Goal: Task Accomplishment & Management: Complete application form

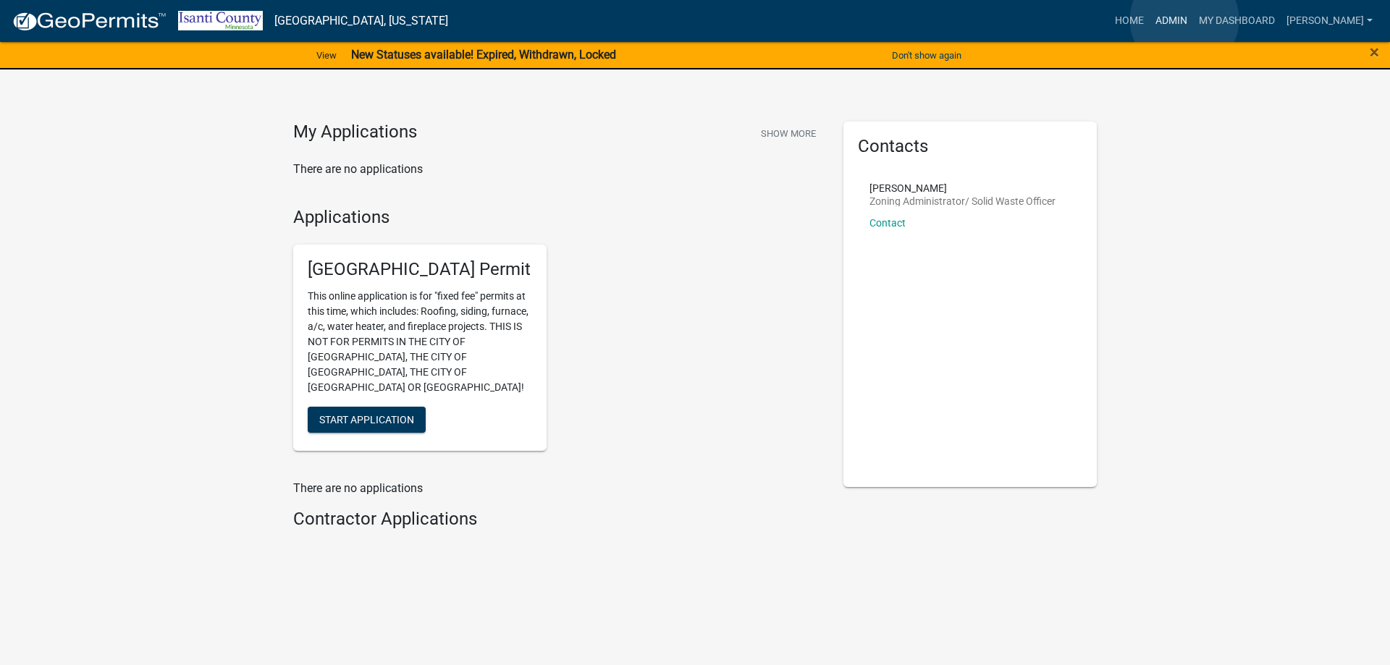
click at [1185, 20] on link "Admin" at bounding box center [1171, 21] width 43 height 28
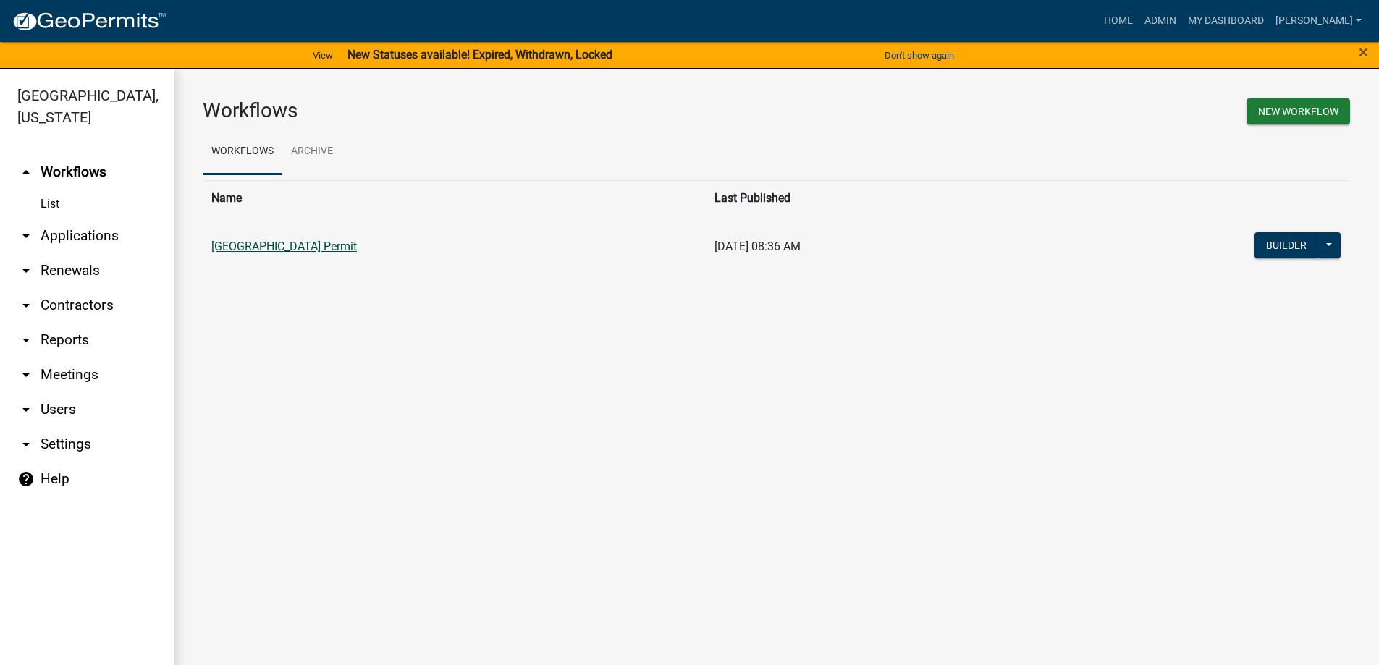
click at [327, 247] on link "[GEOGRAPHIC_DATA] Permit" at bounding box center [284, 247] width 146 height 14
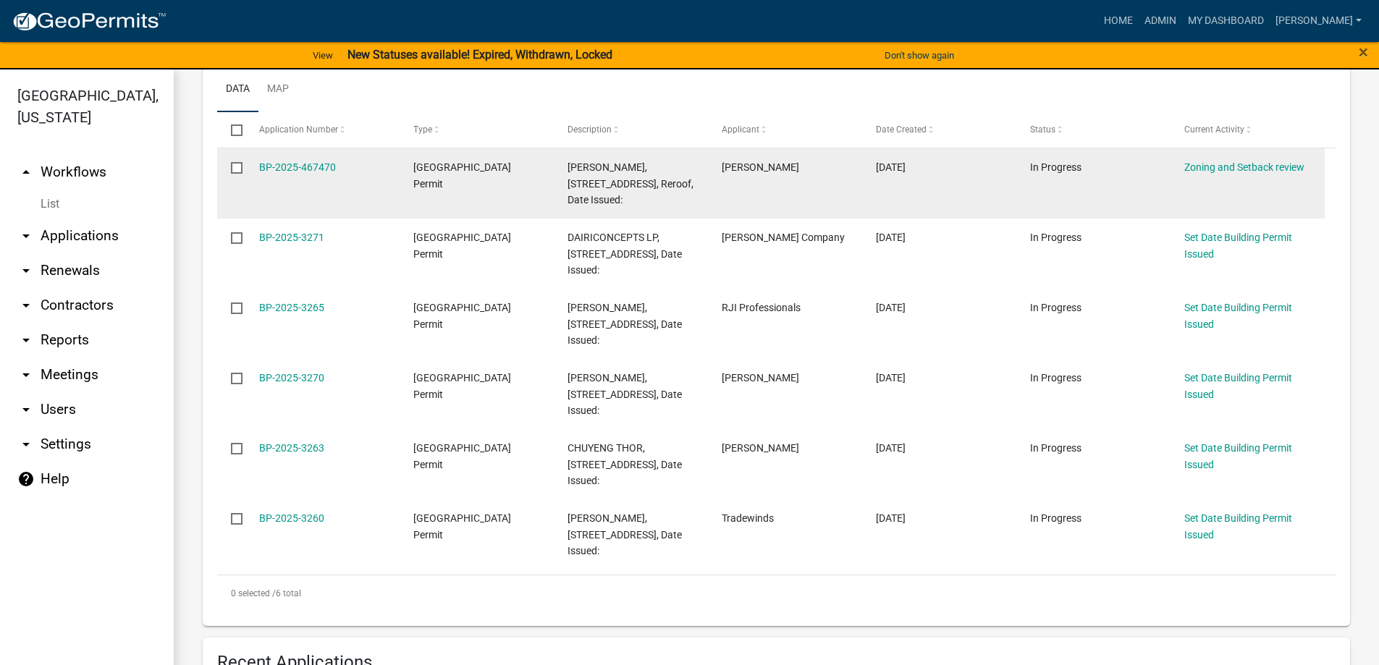
scroll to position [362, 0]
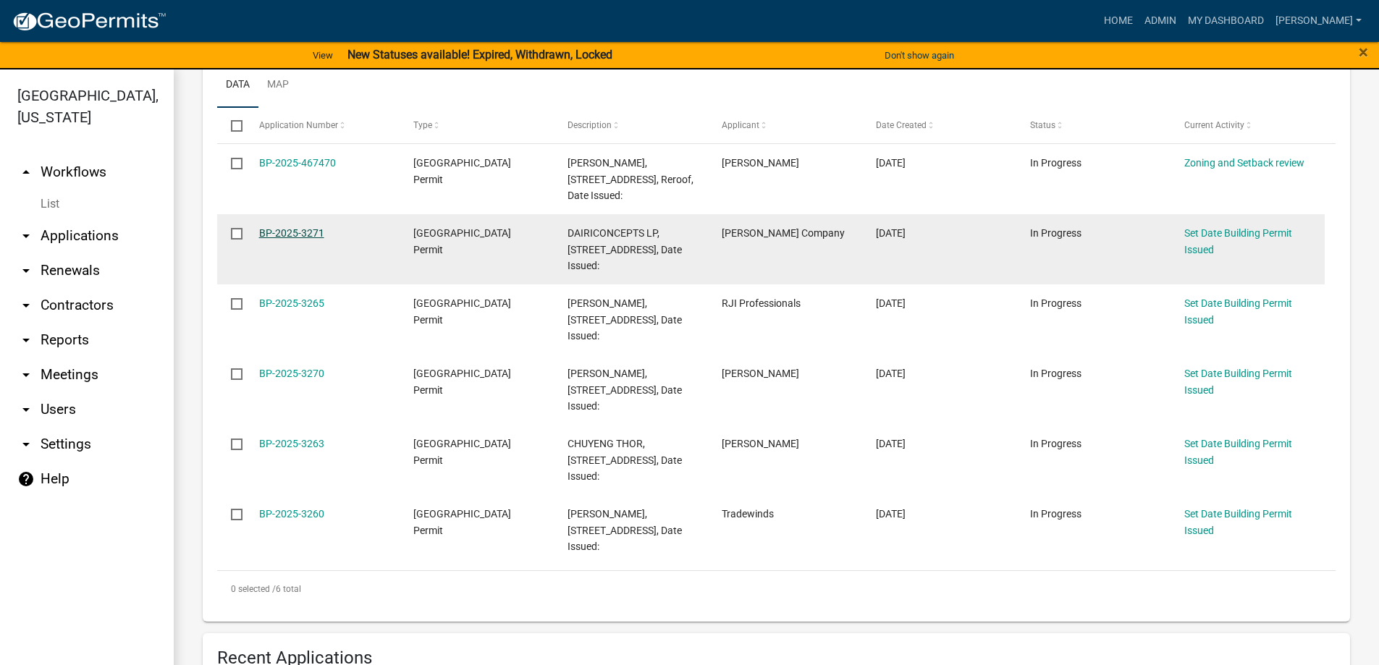
click at [295, 233] on link "BP-2025-3271" at bounding box center [291, 233] width 65 height 12
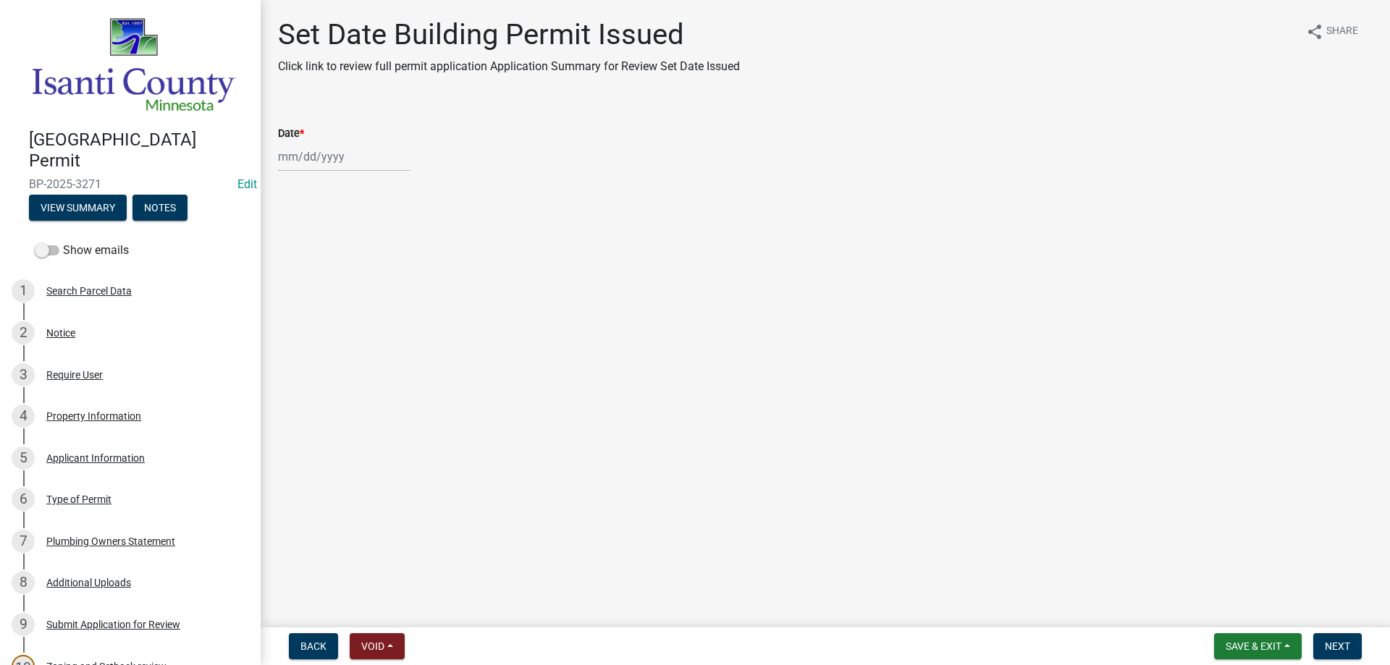
select select "8"
select select "2025"
click at [319, 153] on div "[PERSON_NAME] Feb Mar Apr [PERSON_NAME][DATE] Oct Nov [DATE] 1526 1527 1528 152…" at bounding box center [344, 157] width 133 height 30
click at [385, 305] on div "22" at bounding box center [385, 303] width 23 height 23
type input "[DATE]"
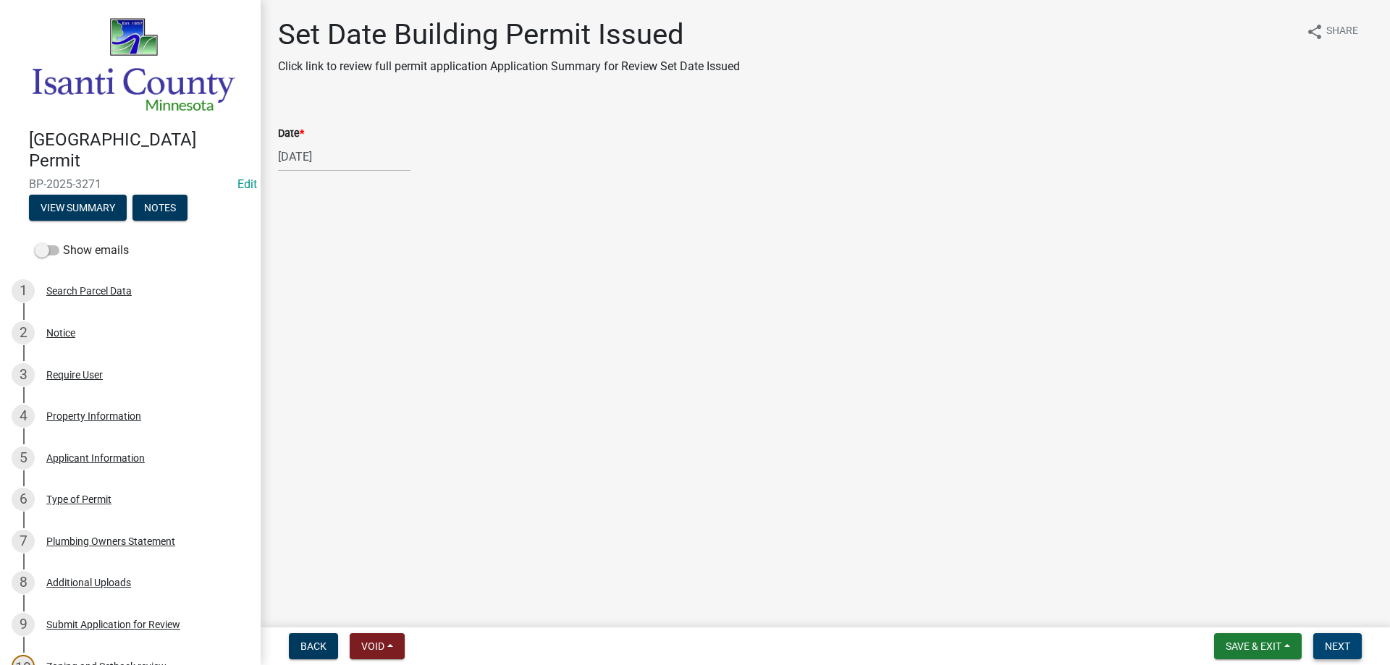
click at [1324, 640] on button "Next" at bounding box center [1337, 647] width 49 height 26
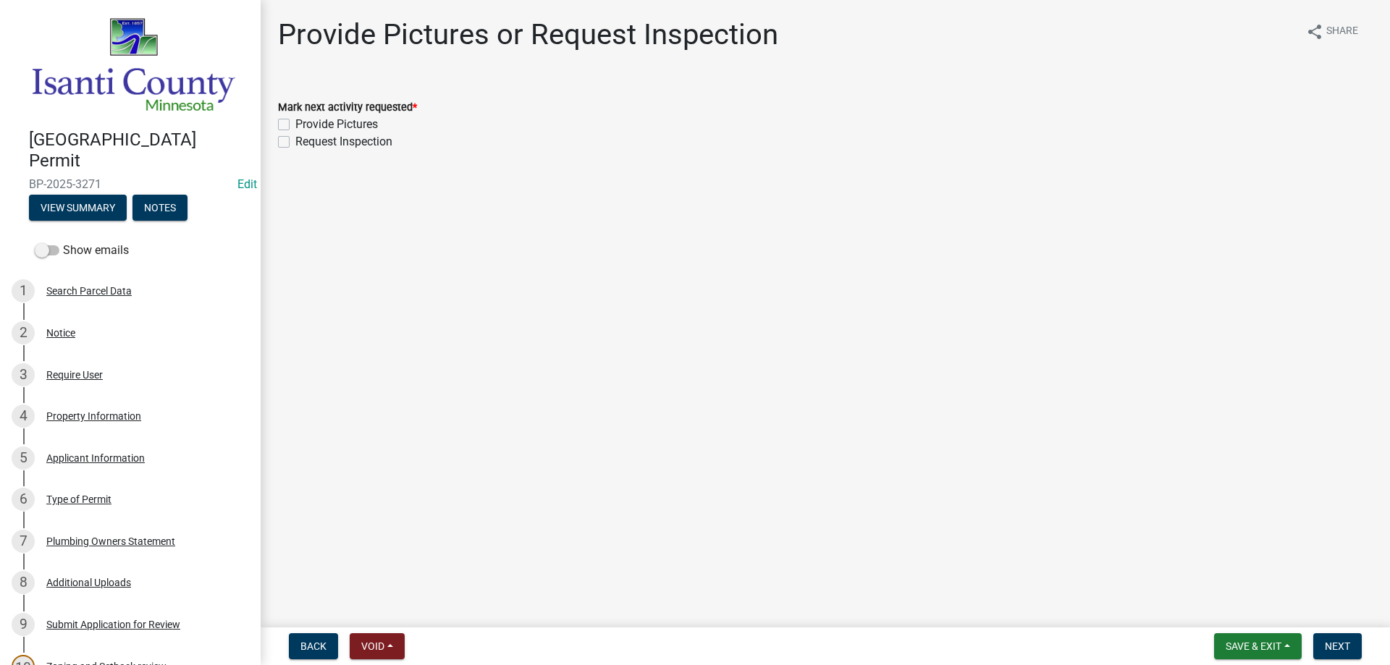
drag, startPoint x: 283, startPoint y: 121, endPoint x: 285, endPoint y: 138, distance: 16.7
click at [295, 125] on label "Provide Pictures" at bounding box center [336, 124] width 83 height 17
click at [295, 125] on input "Provide Pictures" at bounding box center [299, 120] width 9 height 9
checkbox input "true"
click at [295, 143] on label "Request Inspection" at bounding box center [343, 141] width 97 height 17
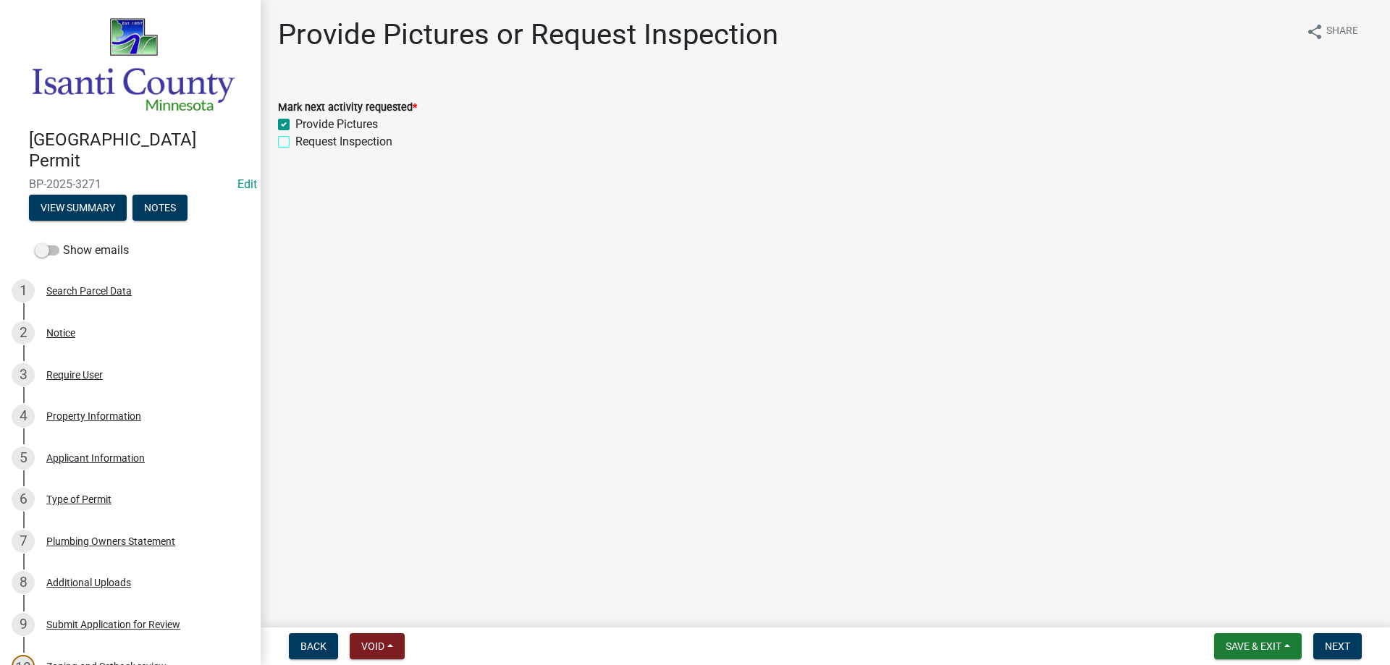
click at [295, 143] on input "Request Inspection" at bounding box center [299, 137] width 9 height 9
checkbox input "true"
click at [1330, 647] on span "Next" at bounding box center [1337, 647] width 25 height 12
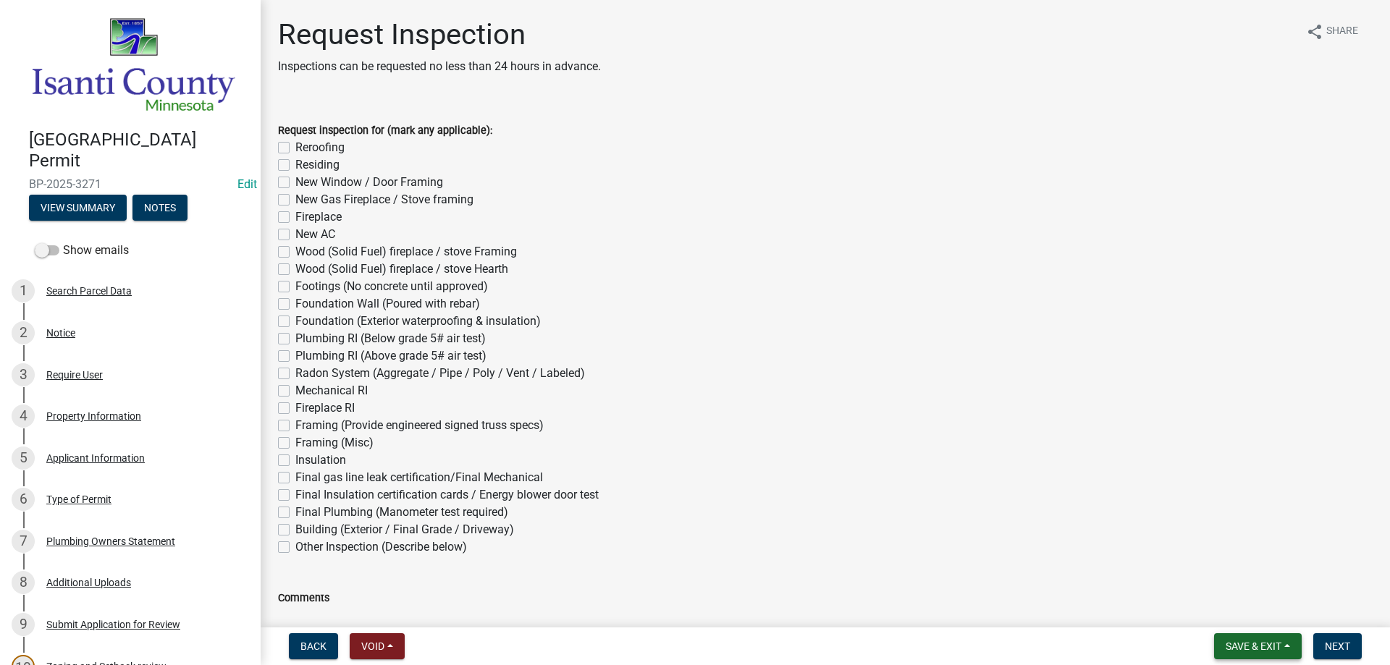
click at [1265, 644] on span "Save & Exit" at bounding box center [1254, 647] width 56 height 12
click at [1243, 610] on button "Save & Exit" at bounding box center [1244, 609] width 116 height 35
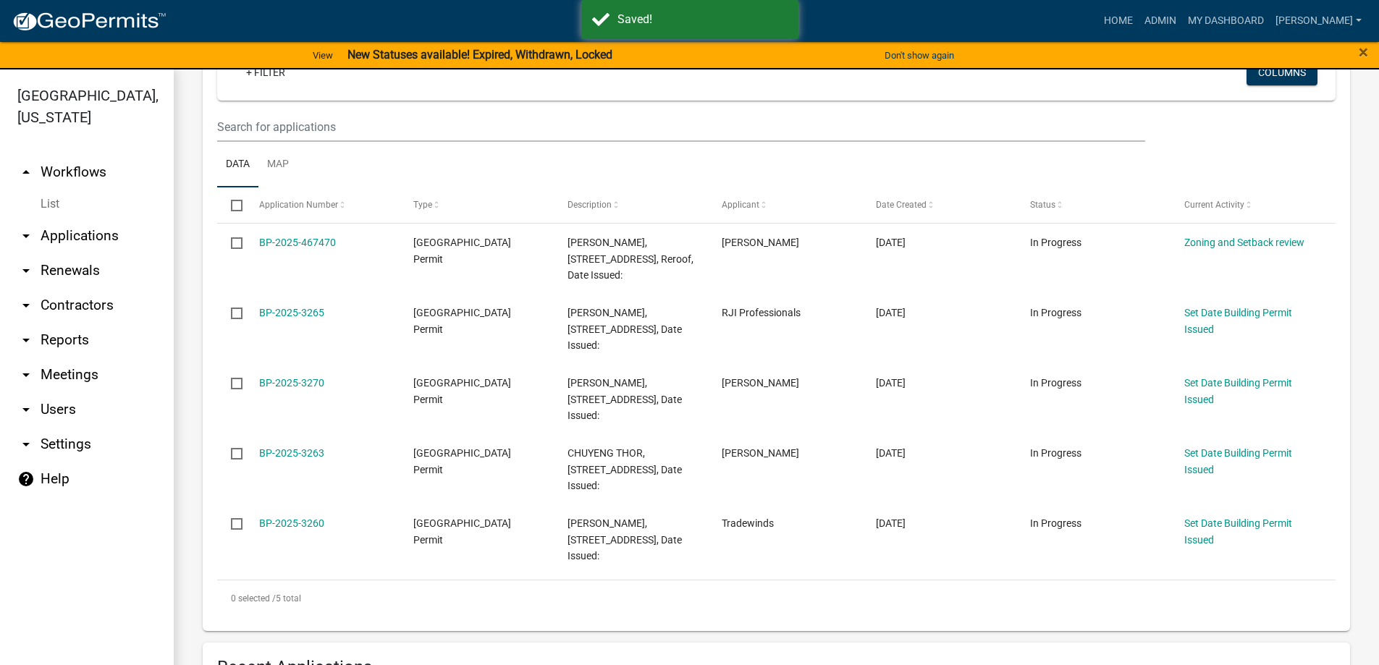
scroll to position [290, 0]
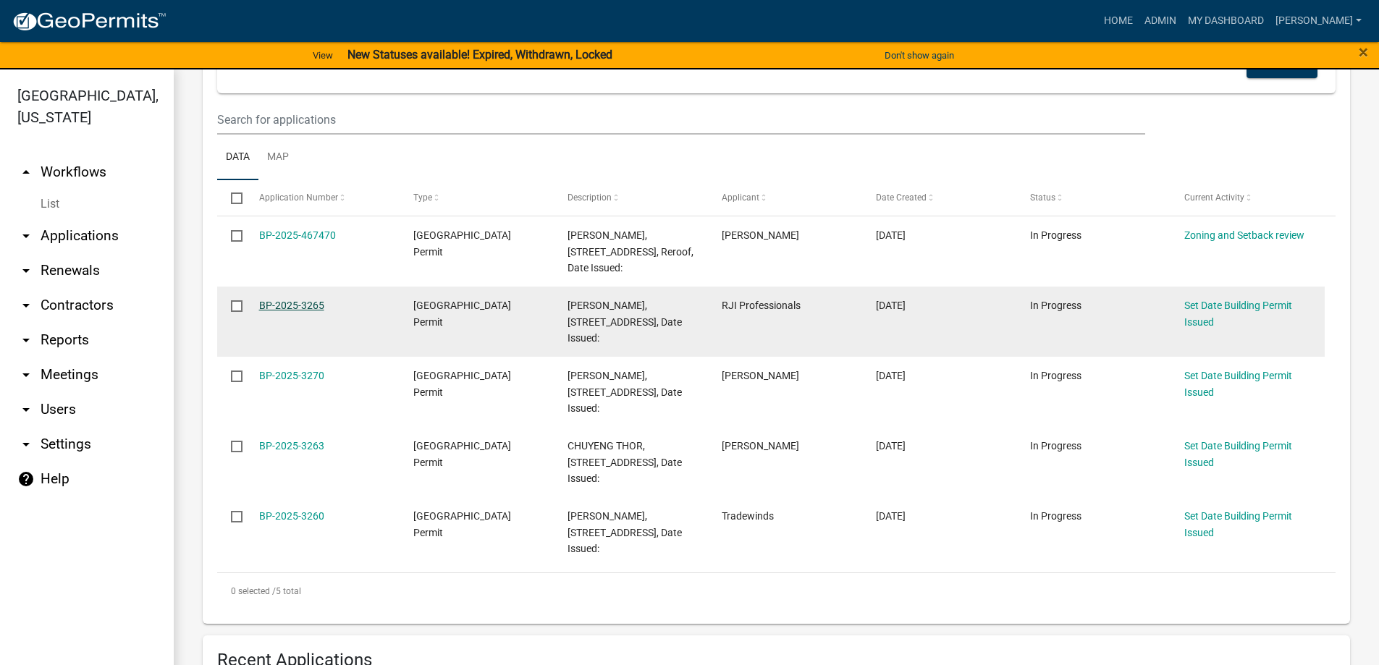
click at [295, 303] on link "BP-2025-3265" at bounding box center [291, 306] width 65 height 12
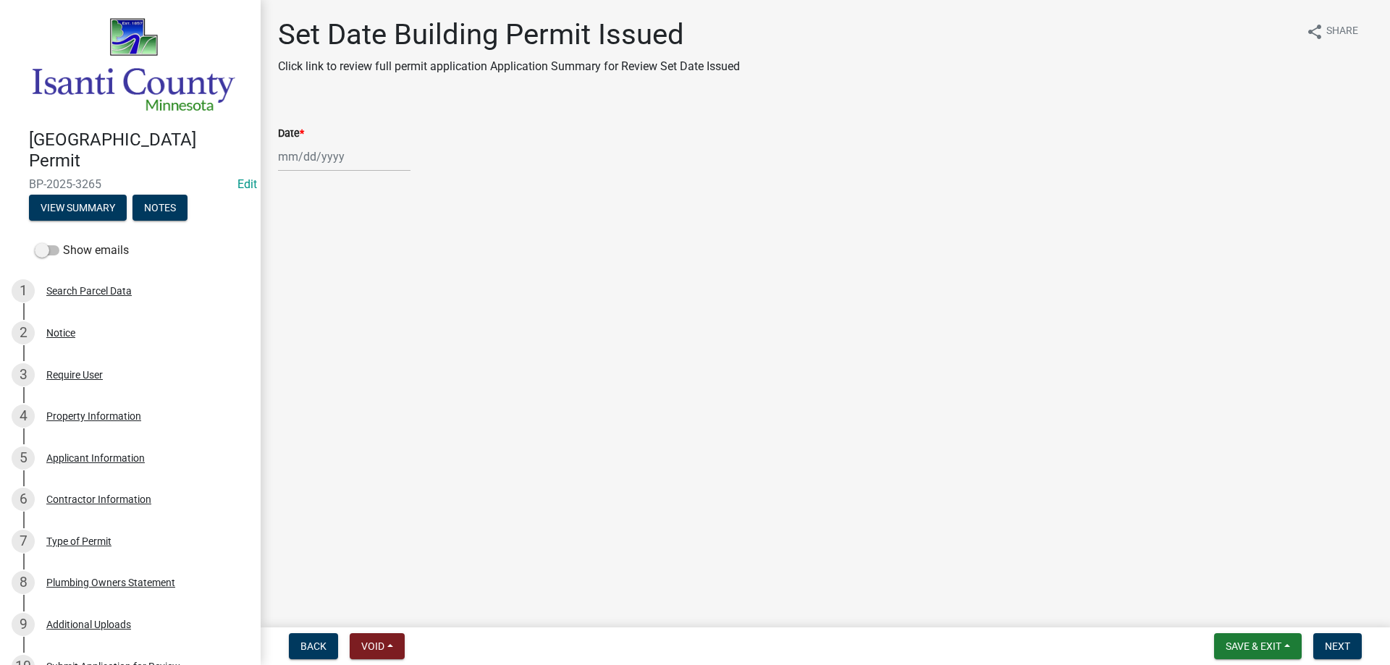
click at [316, 162] on div at bounding box center [344, 157] width 133 height 30
select select "8"
select select "2025"
click at [382, 307] on div "22" at bounding box center [385, 303] width 23 height 23
type input "[DATE]"
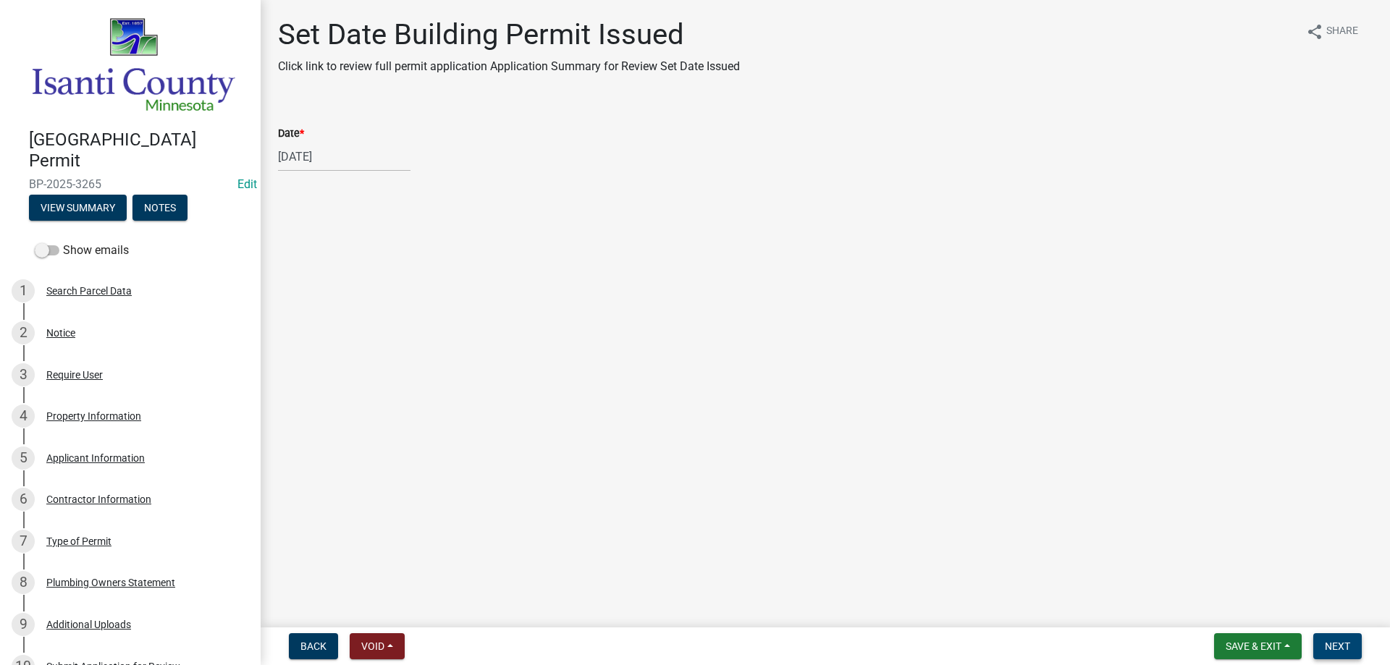
click at [1321, 642] on button "Next" at bounding box center [1337, 647] width 49 height 26
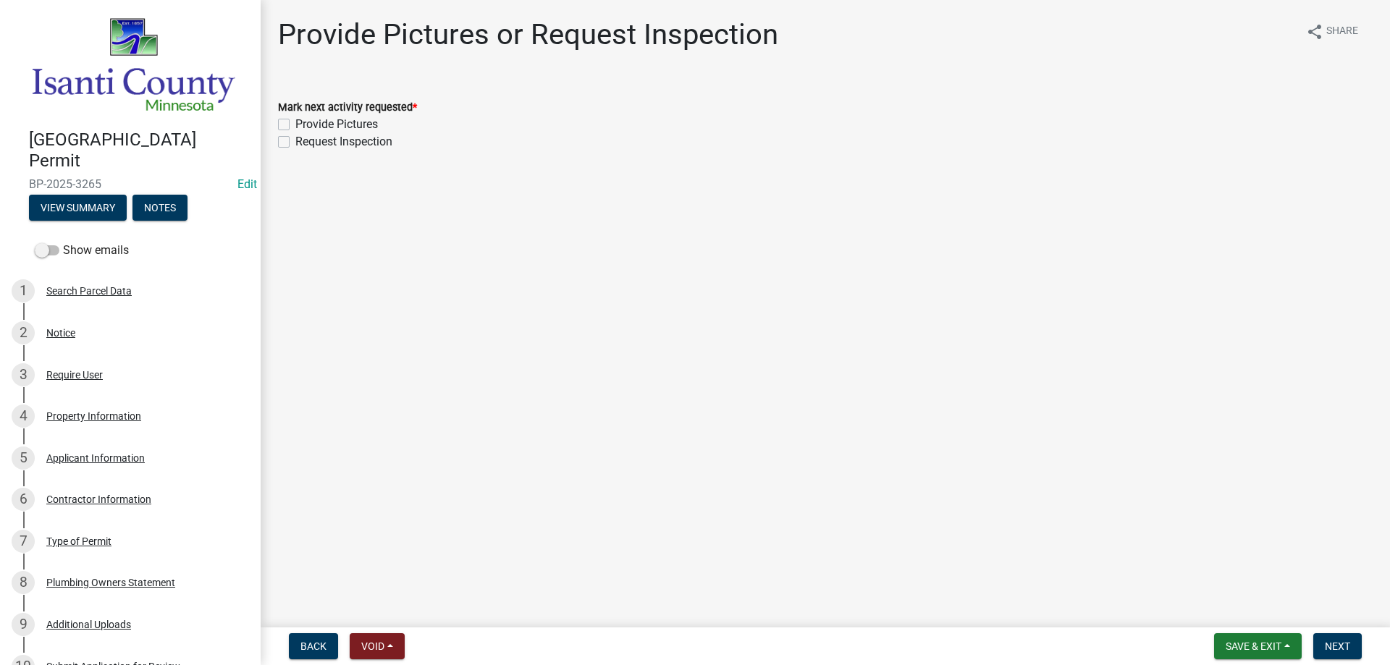
click at [295, 122] on label "Provide Pictures" at bounding box center [336, 124] width 83 height 17
click at [295, 122] on input "Provide Pictures" at bounding box center [299, 120] width 9 height 9
checkbox input "true"
click at [295, 137] on label "Request Inspection" at bounding box center [343, 141] width 97 height 17
click at [295, 137] on input "Request Inspection" at bounding box center [299, 137] width 9 height 9
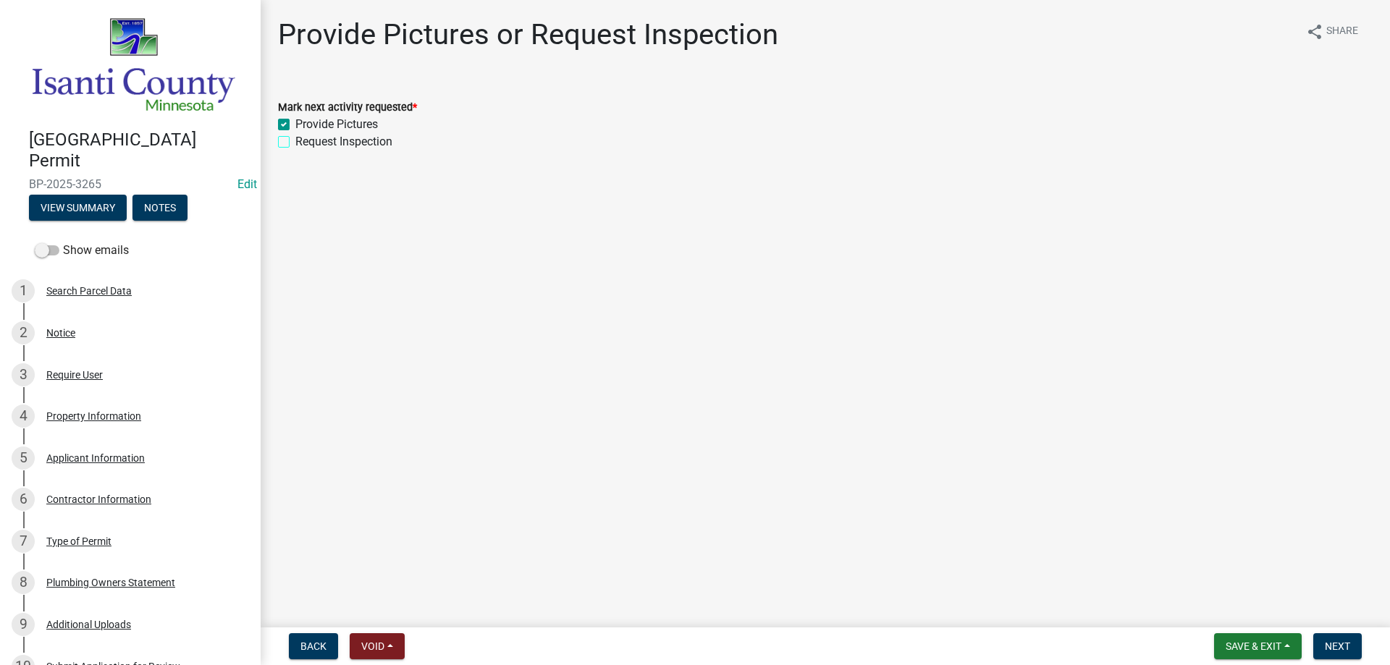
checkbox input "true"
click at [1349, 649] on span "Next" at bounding box center [1337, 647] width 25 height 12
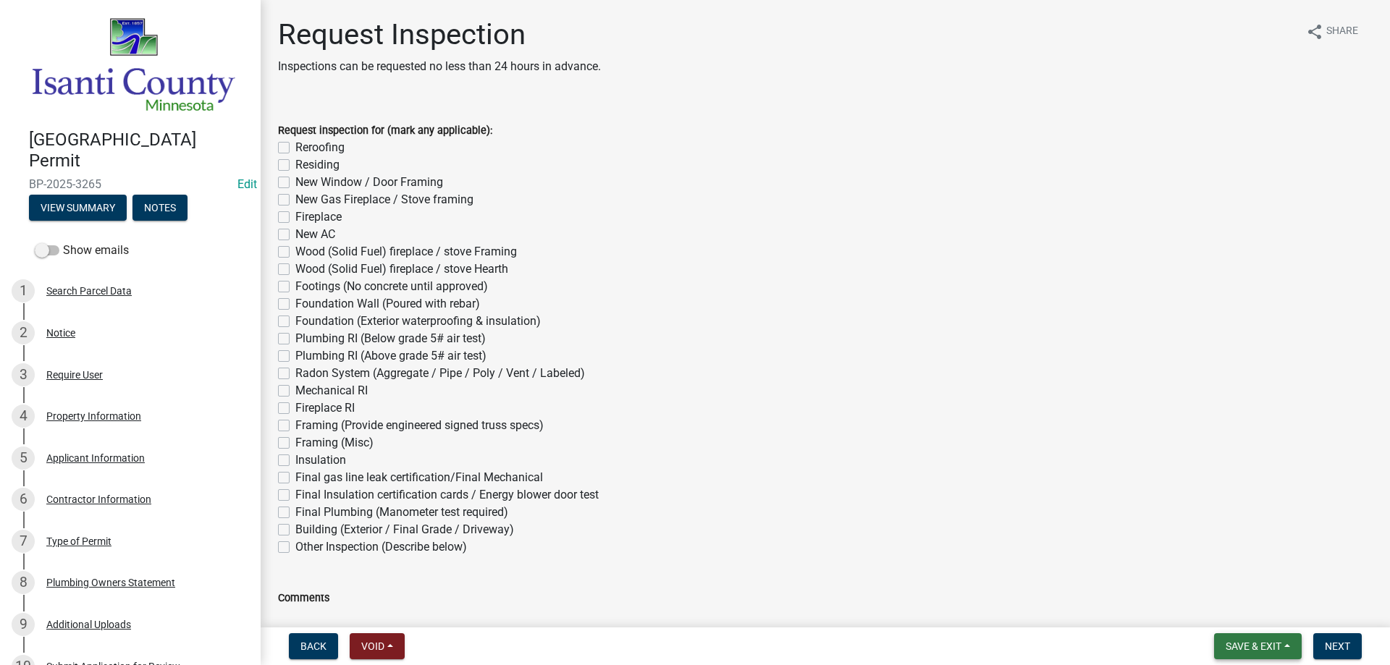
click at [1240, 644] on span "Save & Exit" at bounding box center [1254, 647] width 56 height 12
click at [1235, 619] on button "Save & Exit" at bounding box center [1244, 609] width 116 height 35
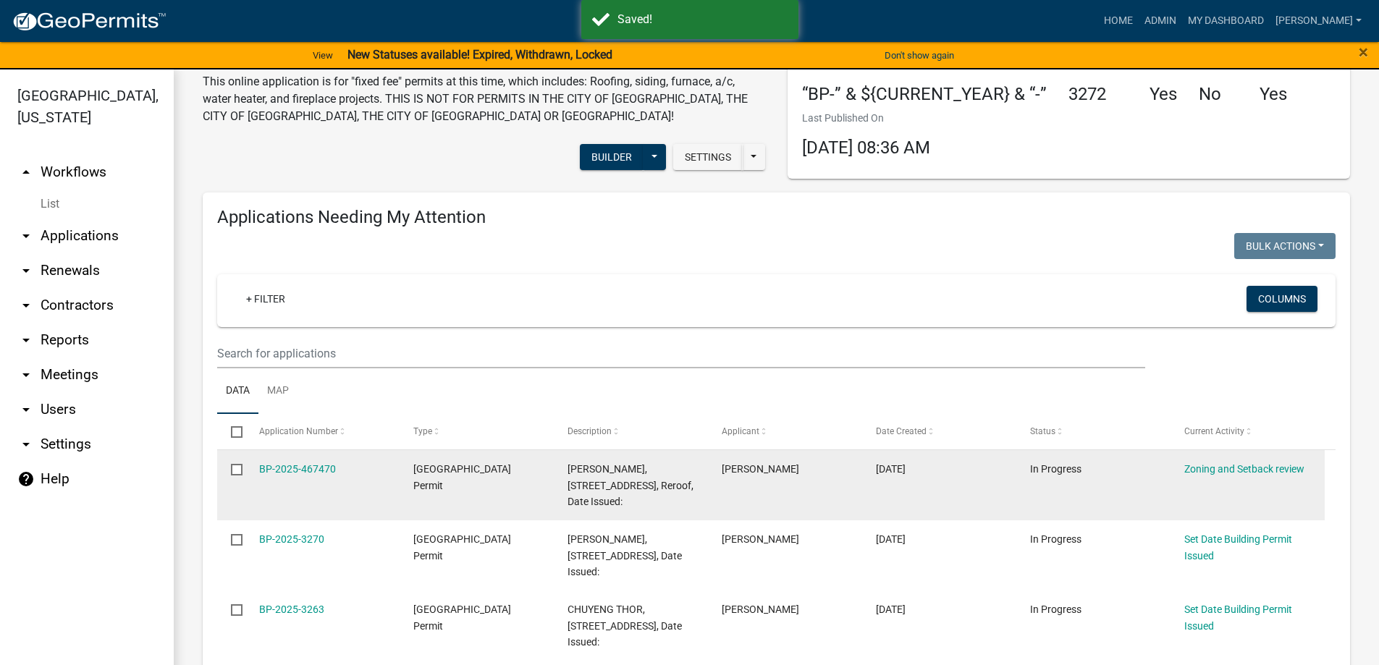
scroll to position [290, 0]
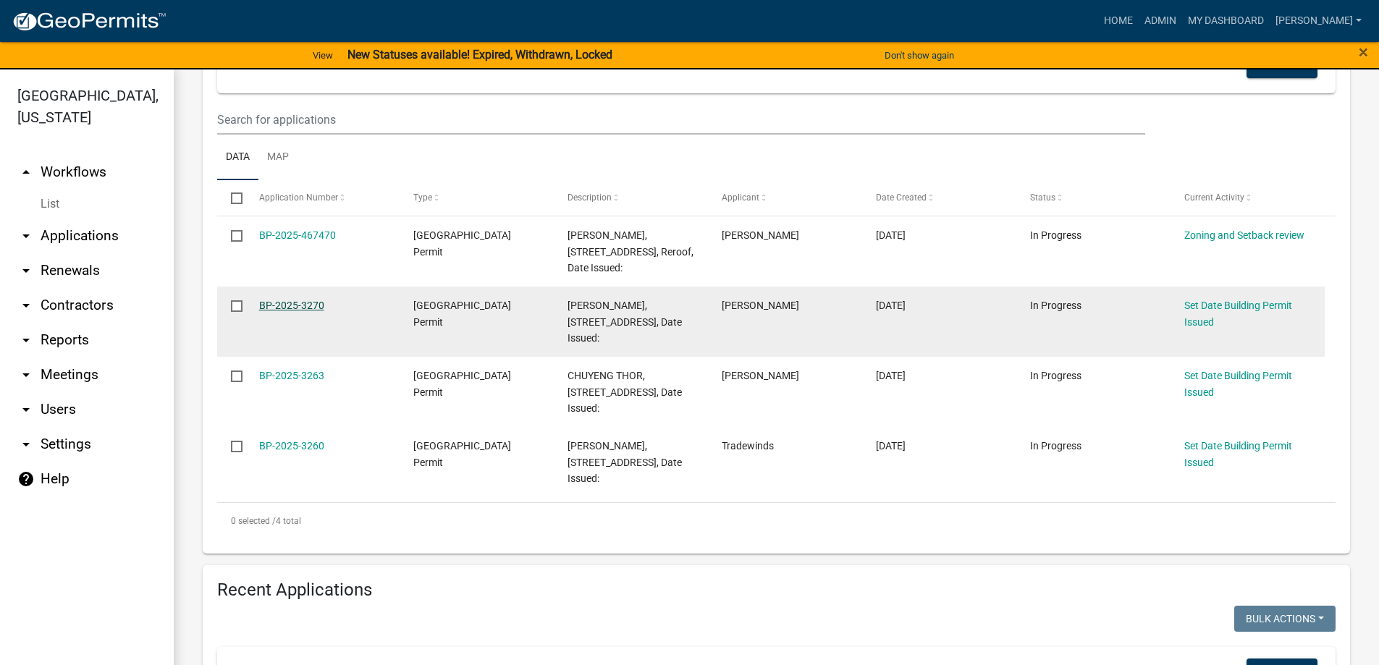
click at [280, 309] on link "BP-2025-3270" at bounding box center [291, 306] width 65 height 12
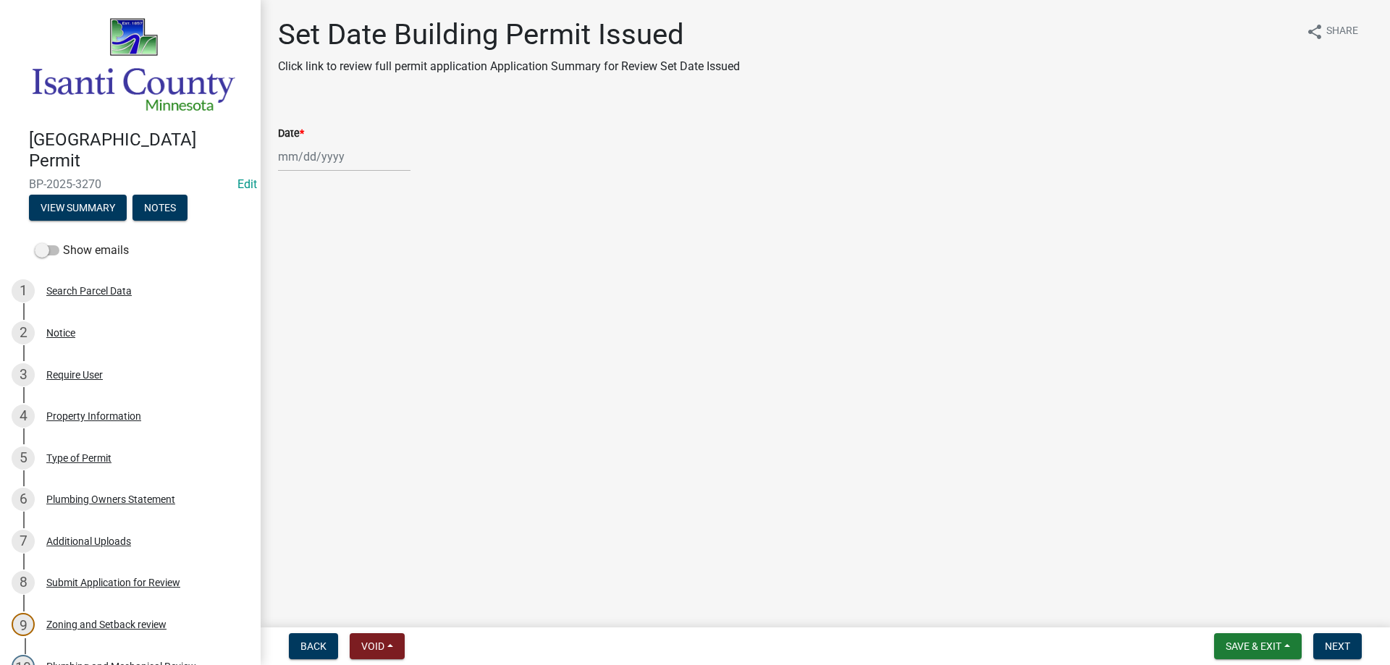
click at [302, 161] on div at bounding box center [344, 157] width 133 height 30
select select "8"
select select "2025"
click at [384, 305] on div "22" at bounding box center [385, 303] width 23 height 23
type input "[DATE]"
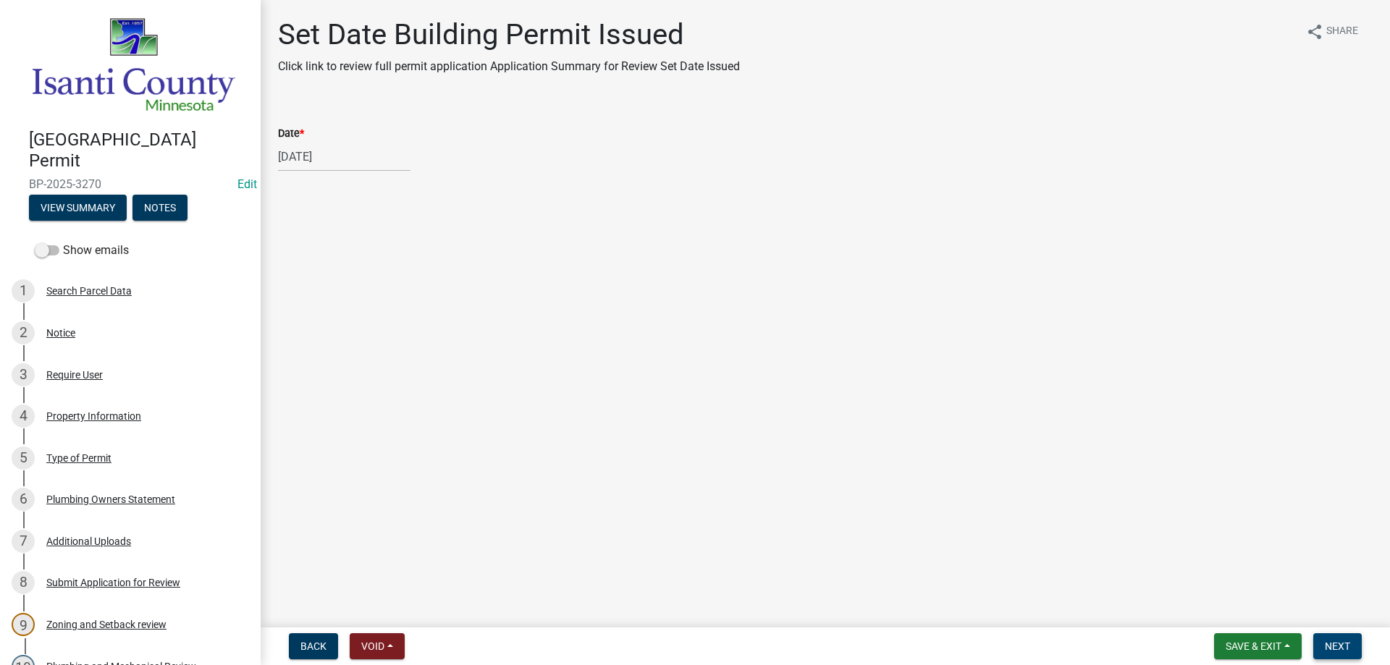
click at [1327, 644] on span "Next" at bounding box center [1337, 647] width 25 height 12
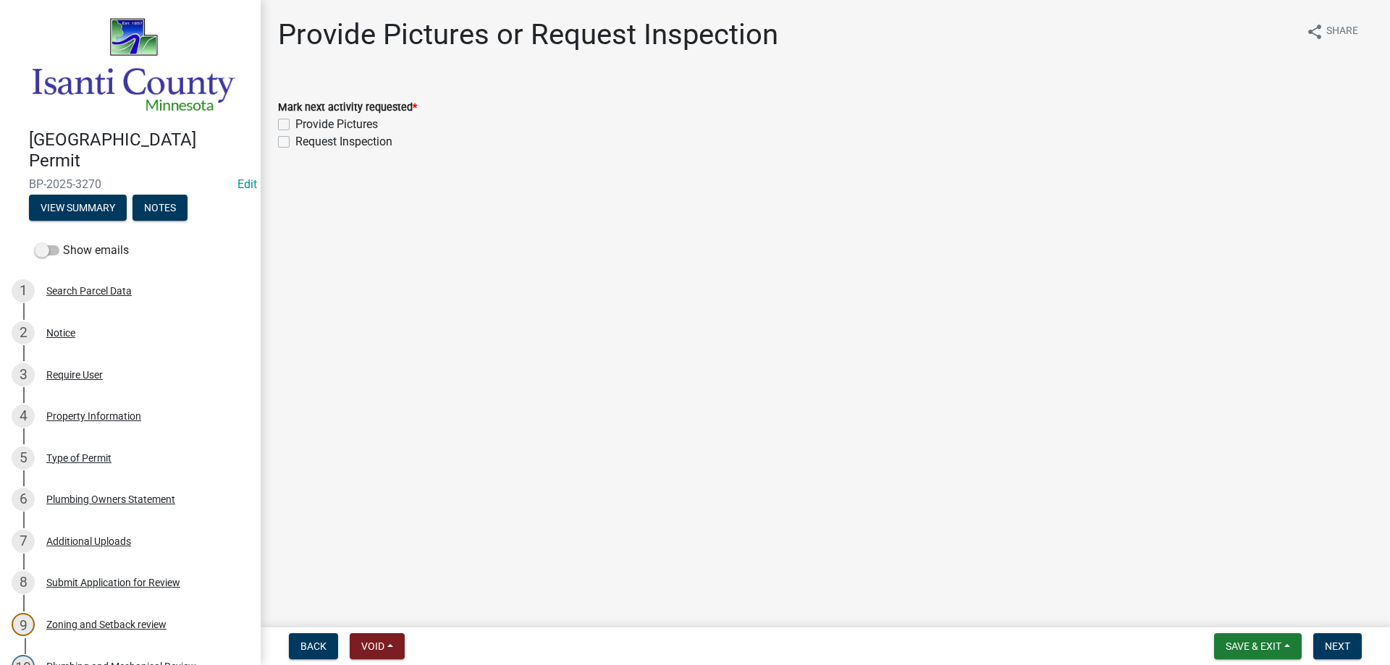
click at [295, 142] on label "Request Inspection" at bounding box center [343, 141] width 97 height 17
click at [295, 142] on input "Request Inspection" at bounding box center [299, 137] width 9 height 9
checkbox input "true"
checkbox input "false"
checkbox input "true"
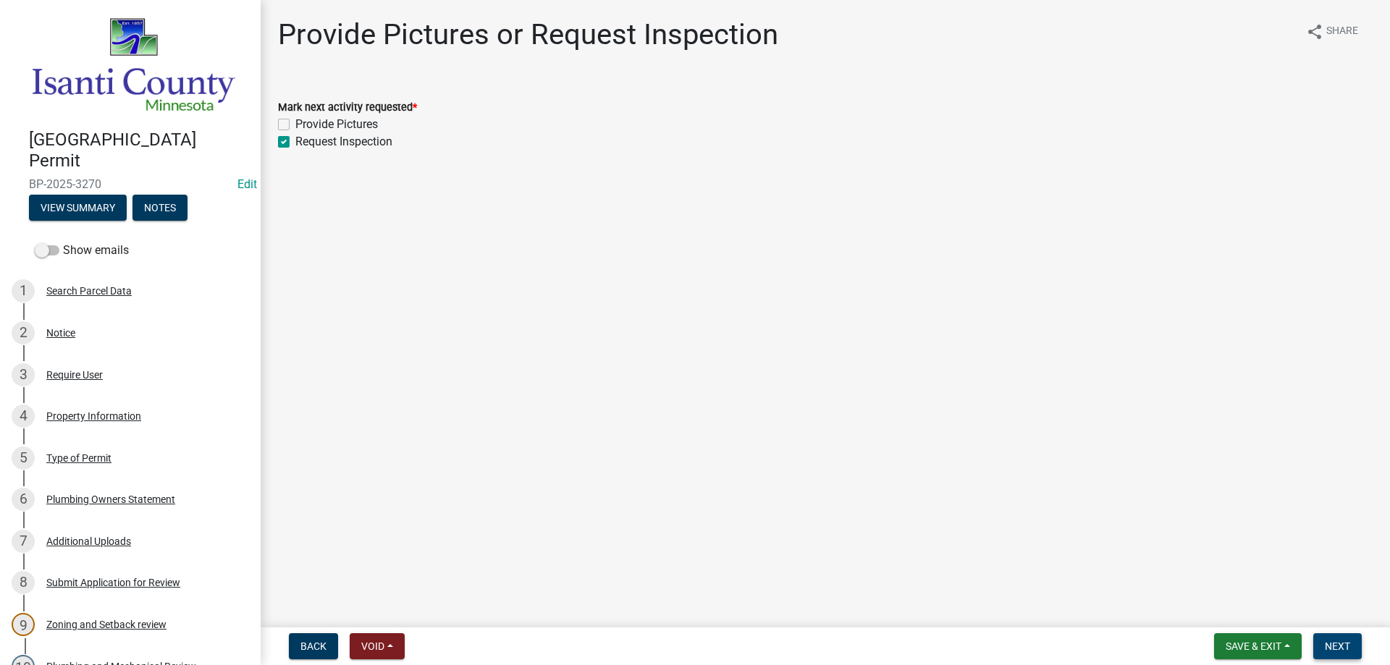
click at [1332, 654] on button "Next" at bounding box center [1337, 647] width 49 height 26
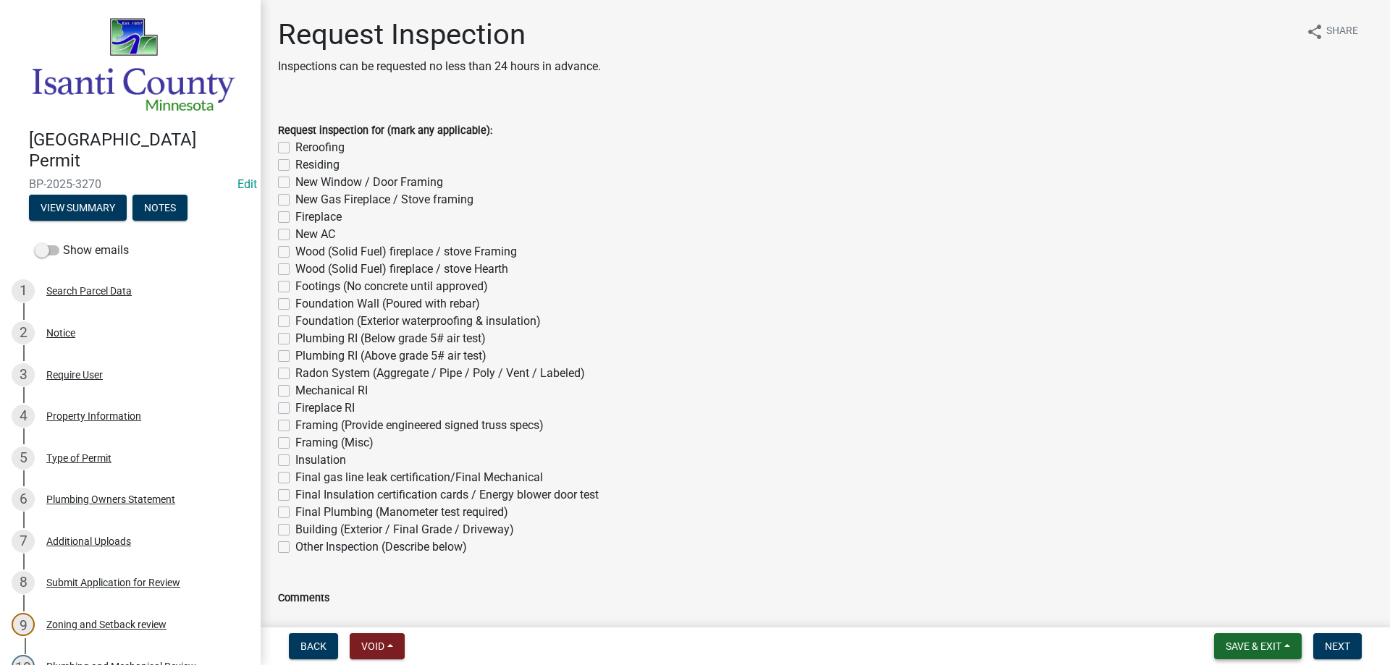
click at [1246, 651] on span "Save & Exit" at bounding box center [1254, 647] width 56 height 12
click at [1239, 612] on button "Save & Exit" at bounding box center [1244, 609] width 116 height 35
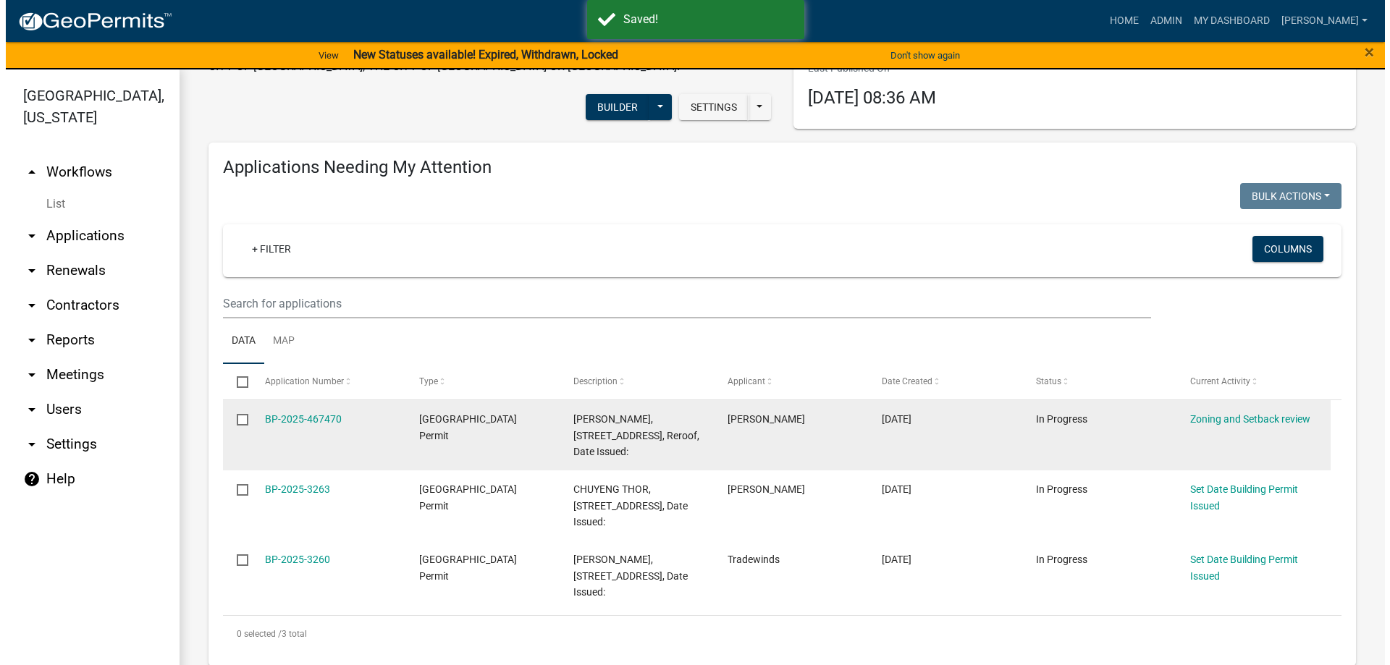
scroll to position [290, 0]
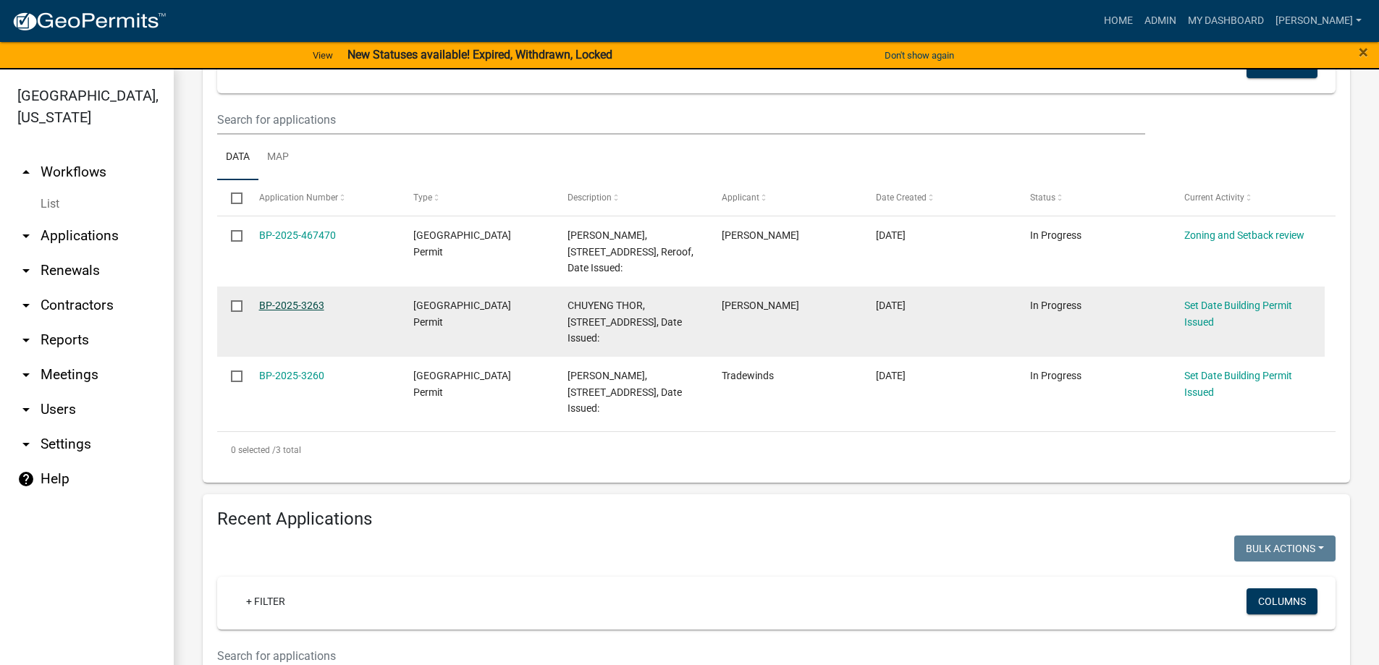
click at [284, 307] on link "BP-2025-3263" at bounding box center [291, 306] width 65 height 12
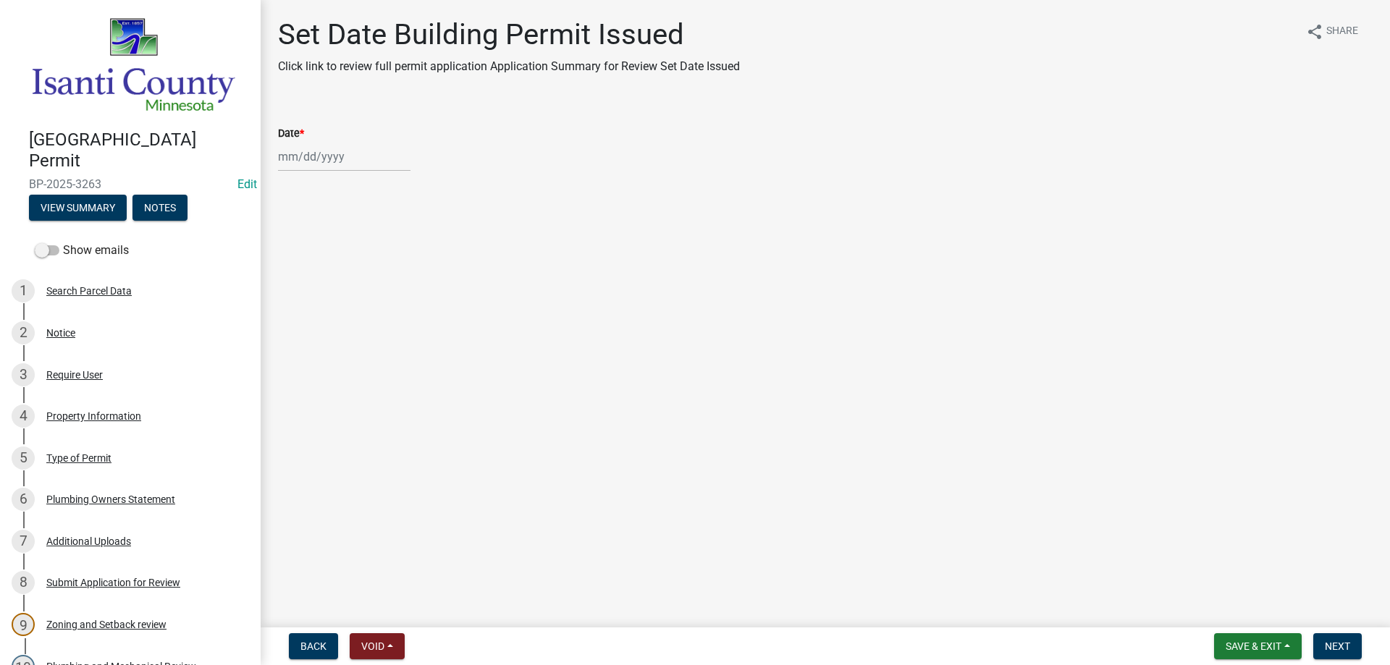
click at [327, 156] on div at bounding box center [344, 157] width 133 height 30
select select "8"
select select "2025"
click at [384, 308] on div "22" at bounding box center [385, 303] width 23 height 23
type input "[DATE]"
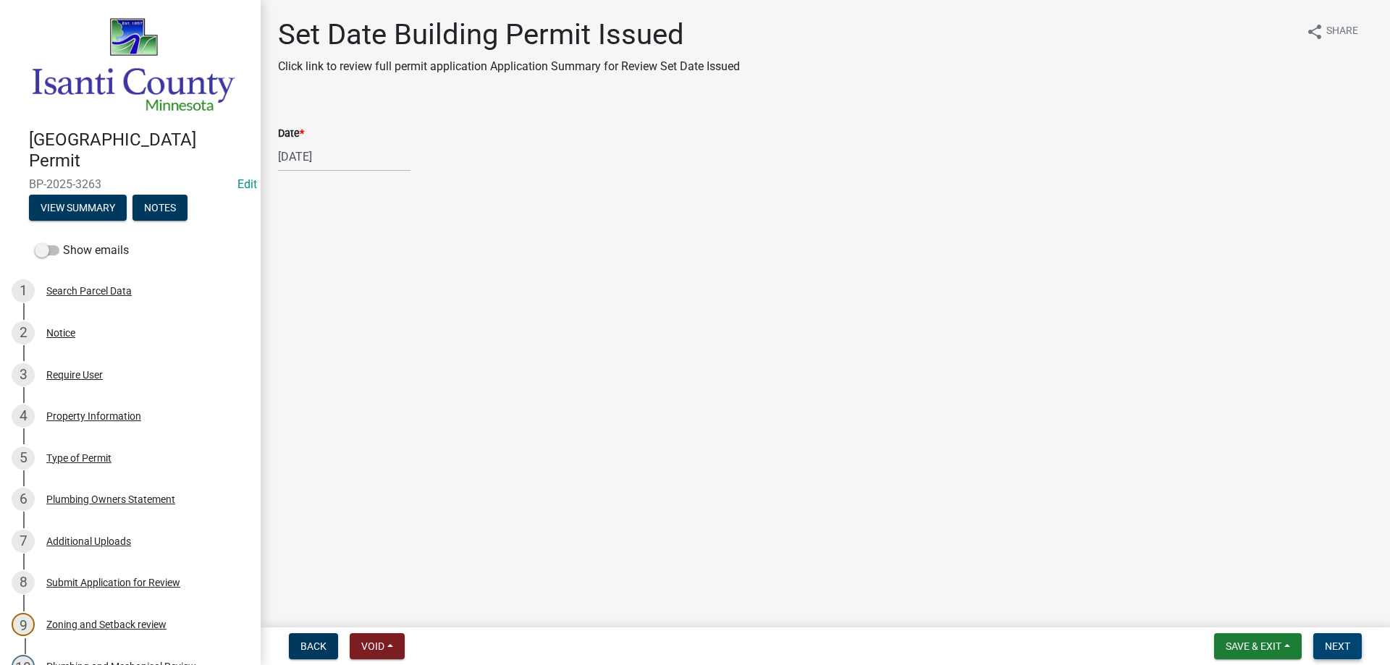
click at [1317, 642] on button "Next" at bounding box center [1337, 647] width 49 height 26
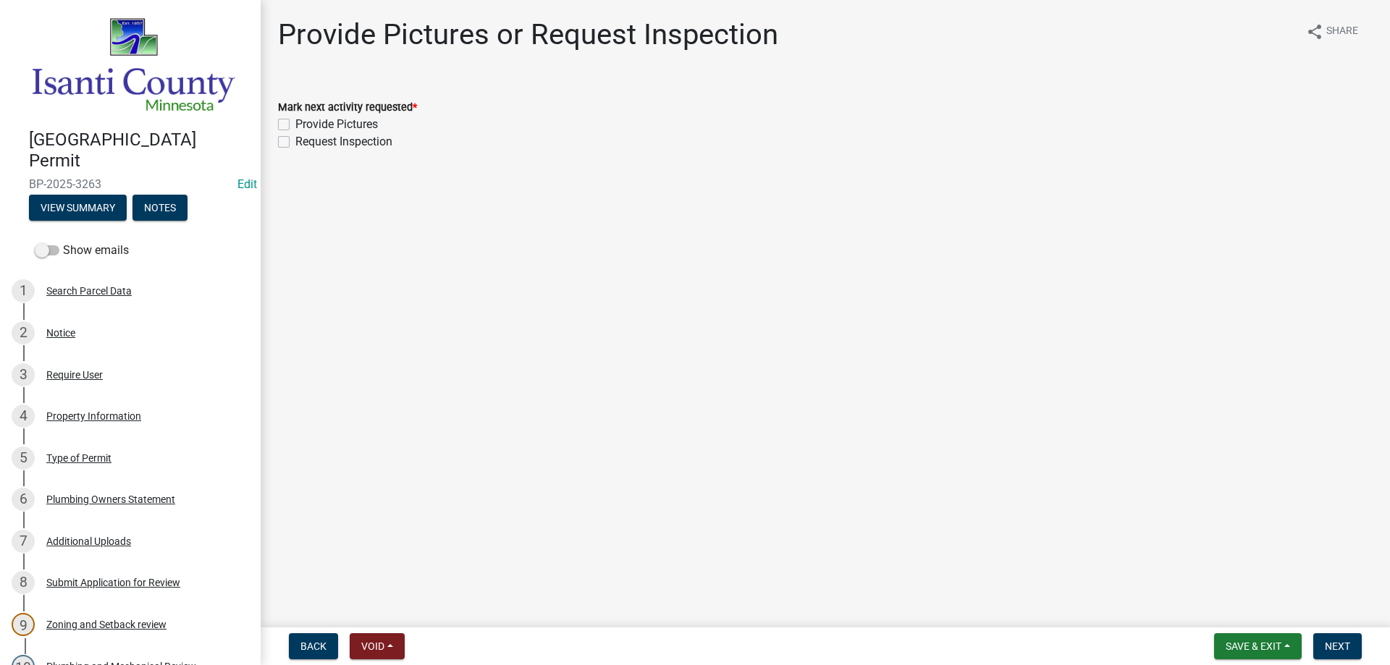
click at [295, 124] on label "Provide Pictures" at bounding box center [336, 124] width 83 height 17
click at [295, 124] on input "Provide Pictures" at bounding box center [299, 120] width 9 height 9
checkbox input "true"
click at [285, 149] on div "Request Inspection" at bounding box center [825, 141] width 1095 height 17
click at [295, 140] on label "Request Inspection" at bounding box center [343, 141] width 97 height 17
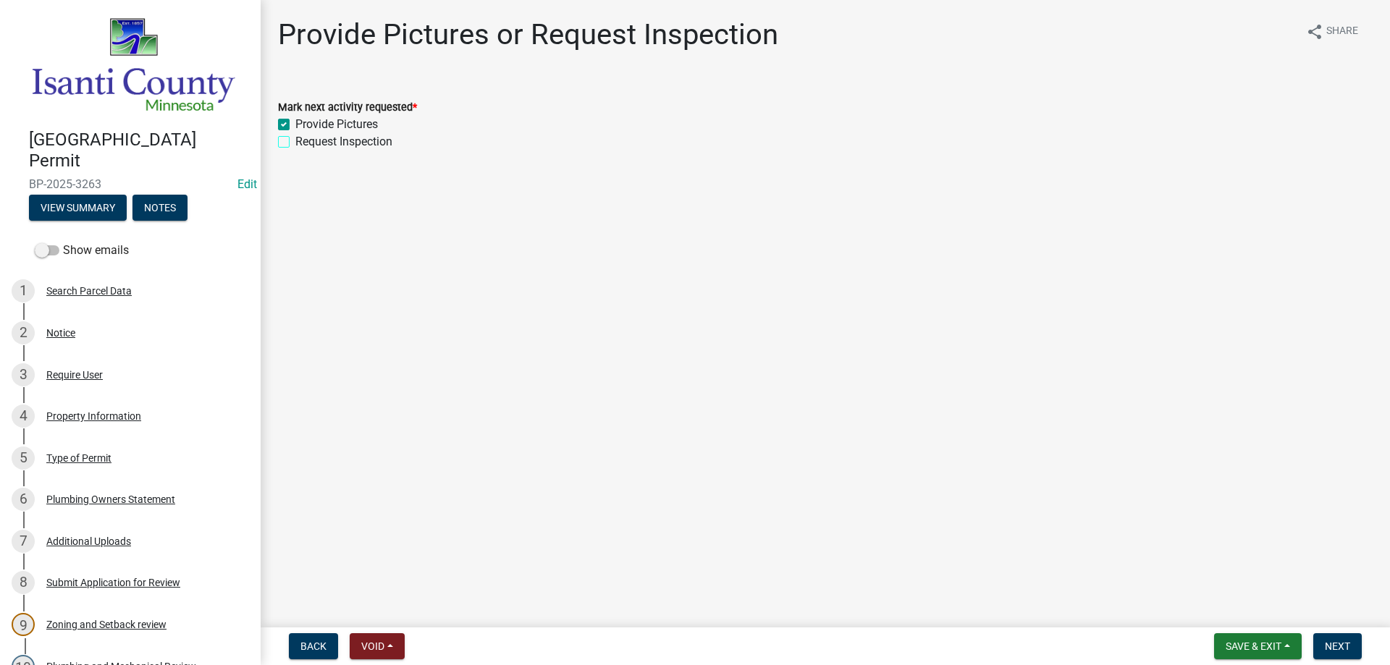
click at [295, 140] on input "Request Inspection" at bounding box center [299, 137] width 9 height 9
checkbox input "true"
click at [1325, 650] on span "Next" at bounding box center [1337, 647] width 25 height 12
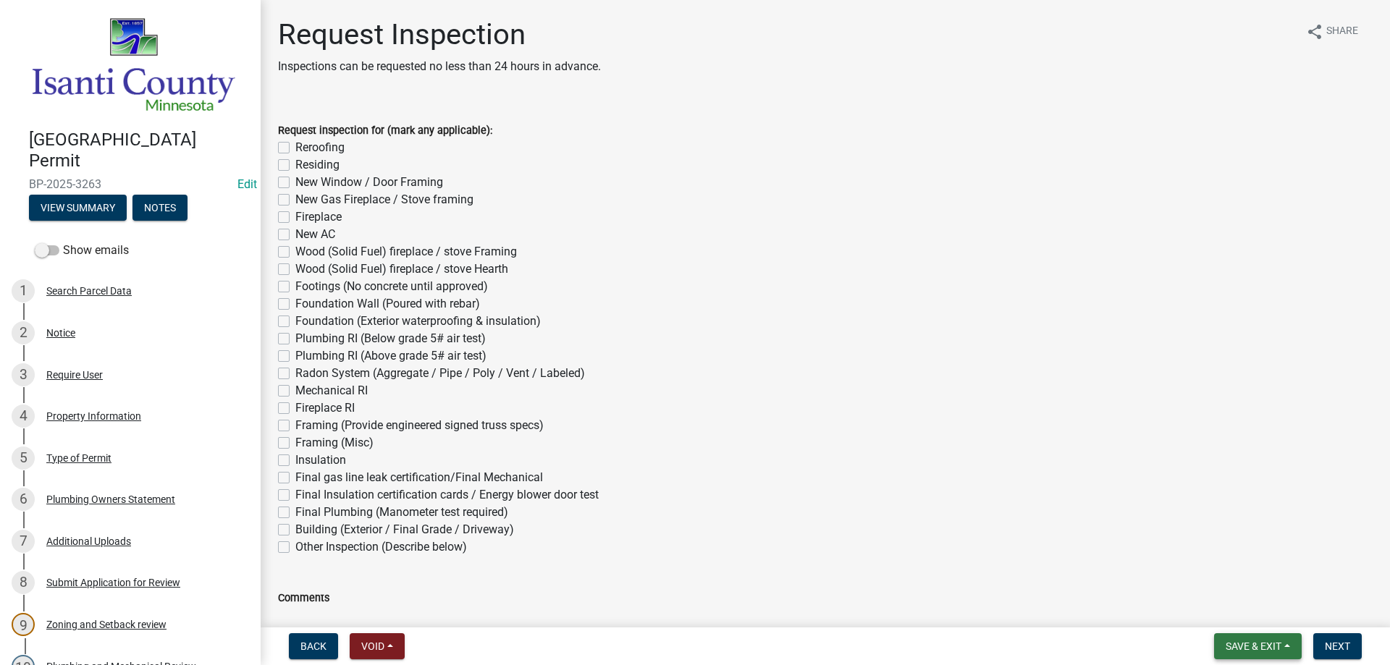
click at [1243, 642] on span "Save & Exit" at bounding box center [1254, 647] width 56 height 12
click at [1239, 610] on button "Save & Exit" at bounding box center [1244, 609] width 116 height 35
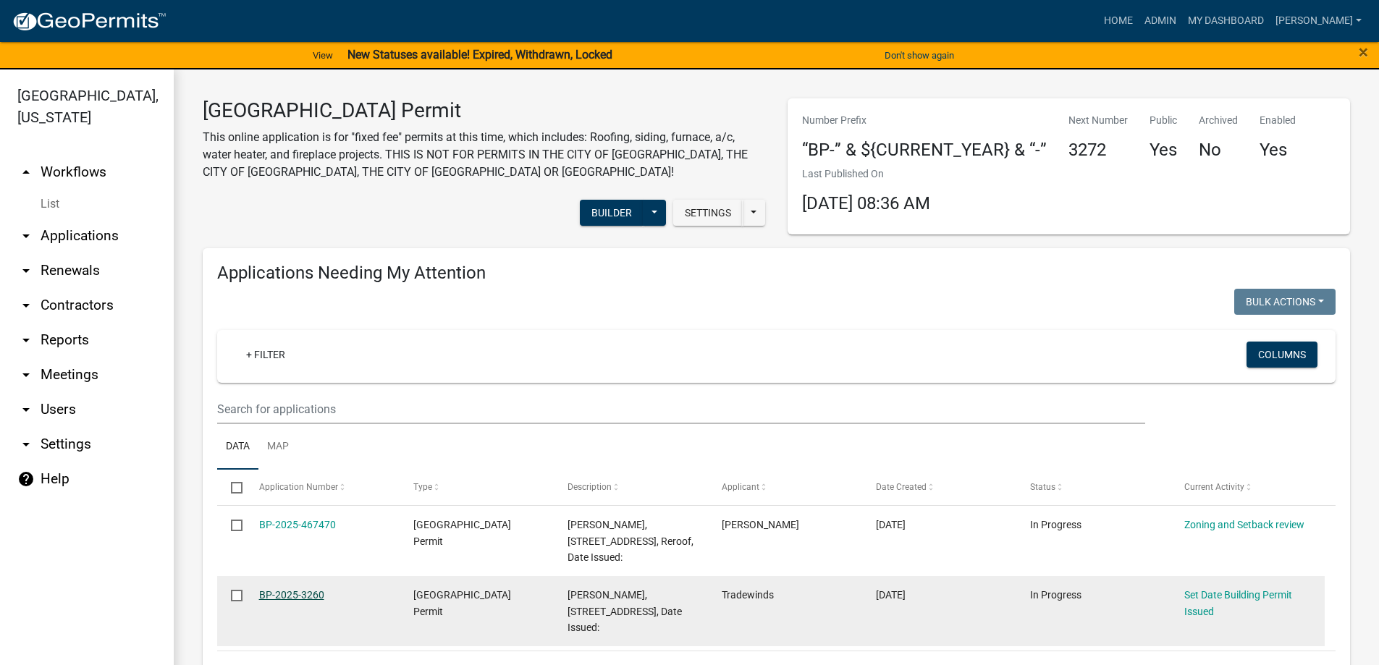
click at [295, 592] on link "BP-2025-3260" at bounding box center [291, 595] width 65 height 12
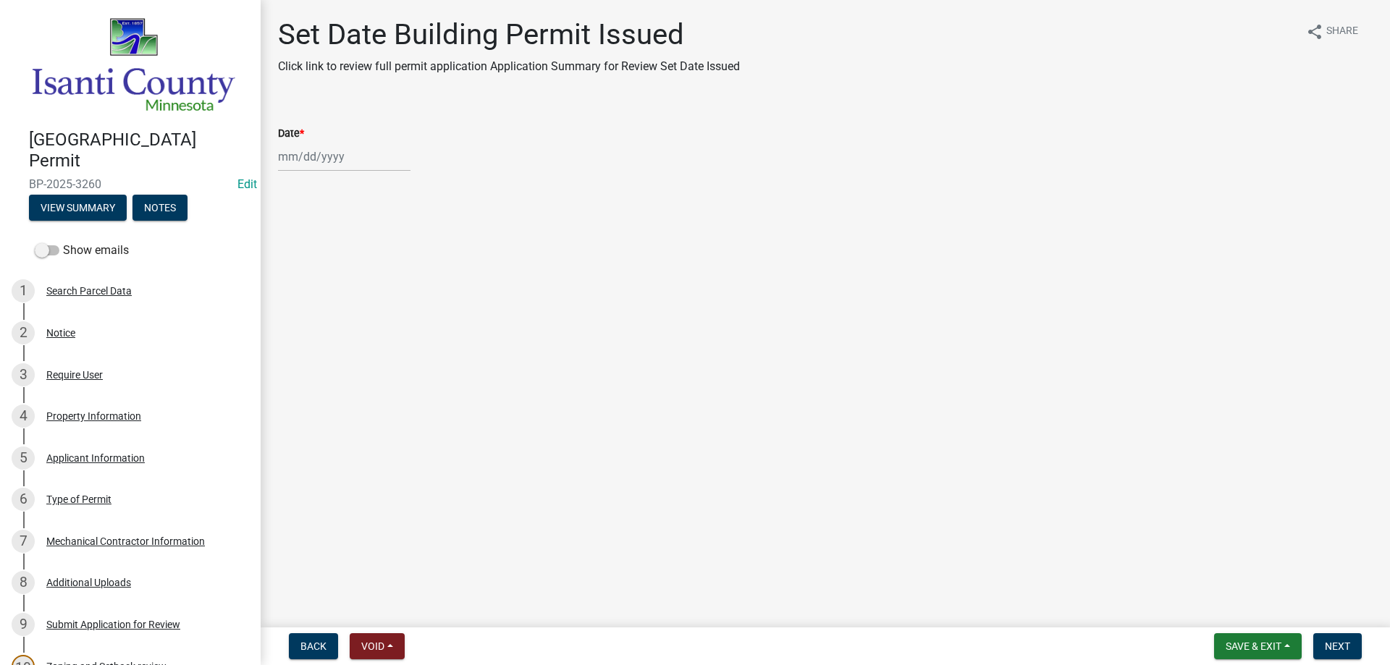
click at [282, 158] on div at bounding box center [344, 157] width 133 height 30
select select "8"
select select "2025"
click at [387, 302] on div "22" at bounding box center [385, 303] width 23 height 23
type input "[DATE]"
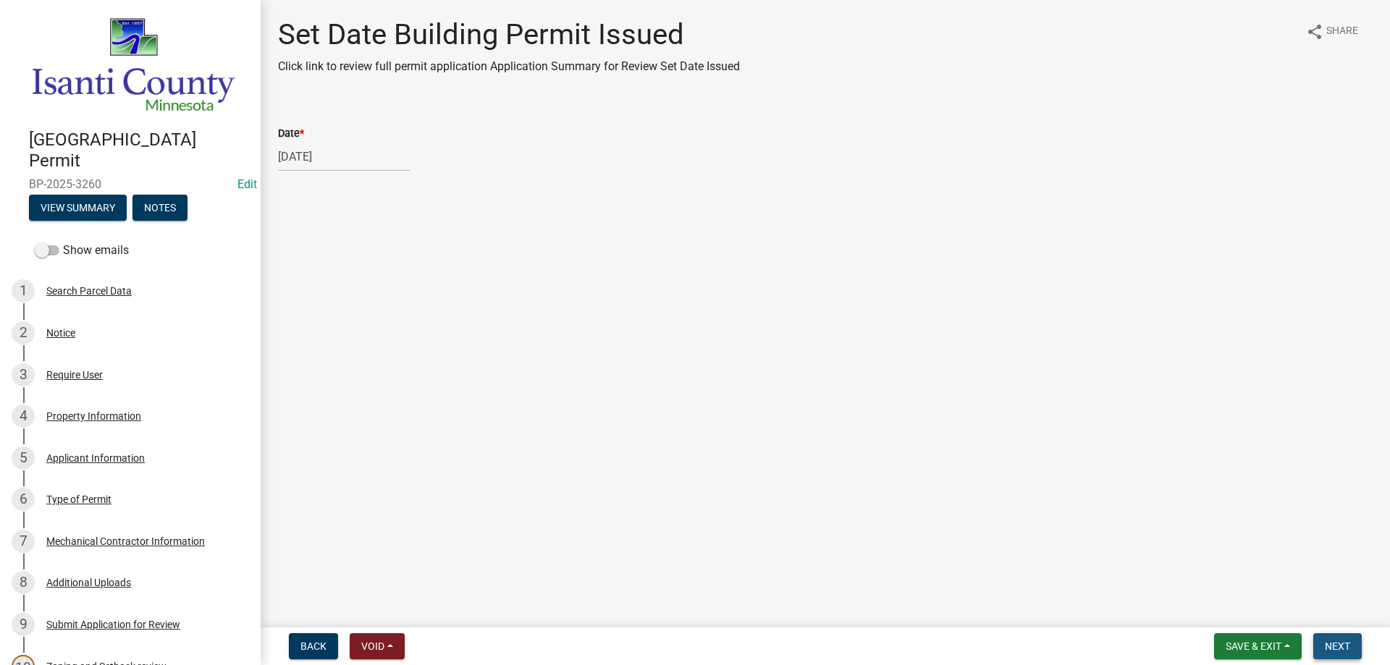
click at [1345, 642] on span "Next" at bounding box center [1337, 647] width 25 height 12
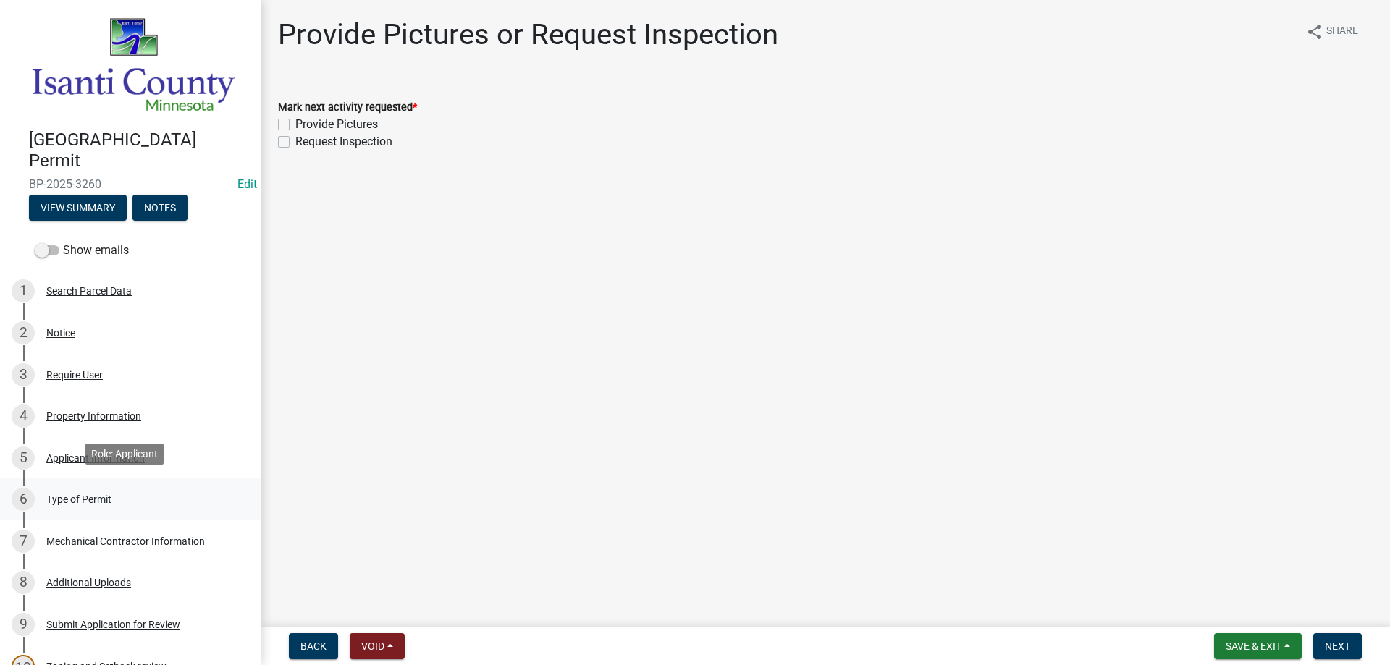
click at [72, 495] on div "Type of Permit" at bounding box center [78, 500] width 65 height 10
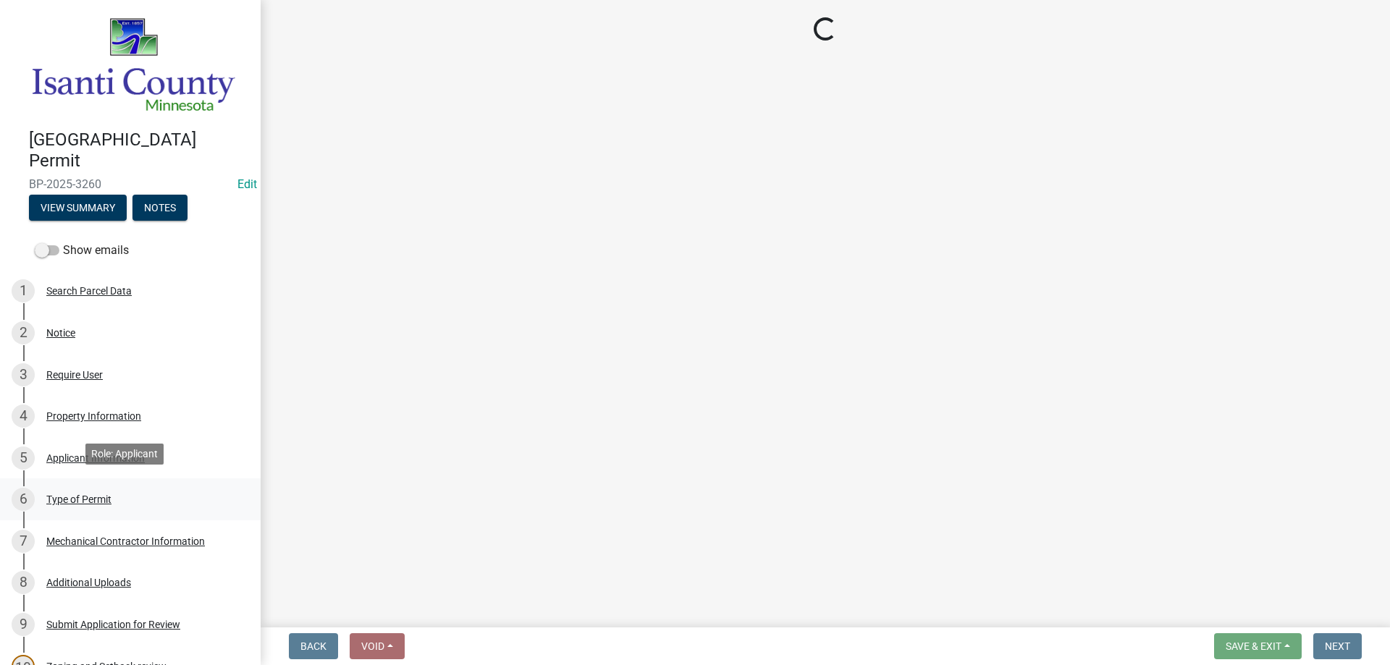
select select "eb4da8a3-282e-4d3e-a231-485219132635"
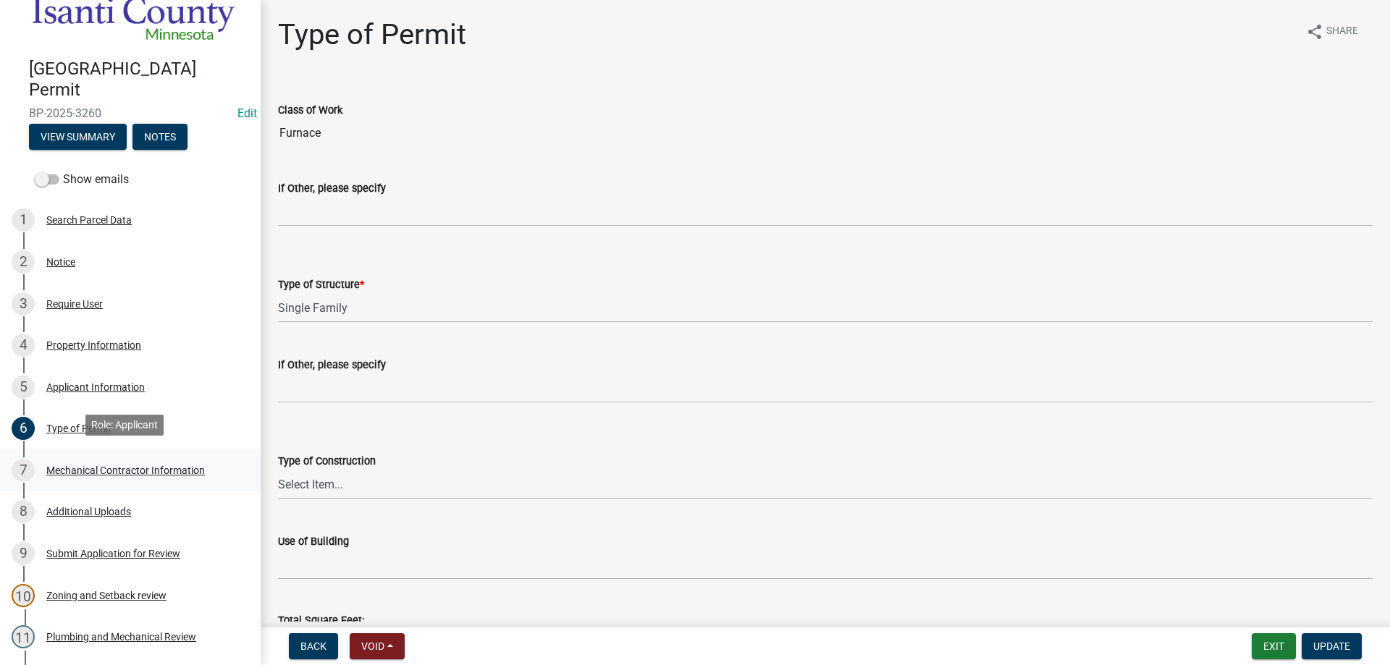
scroll to position [362, 0]
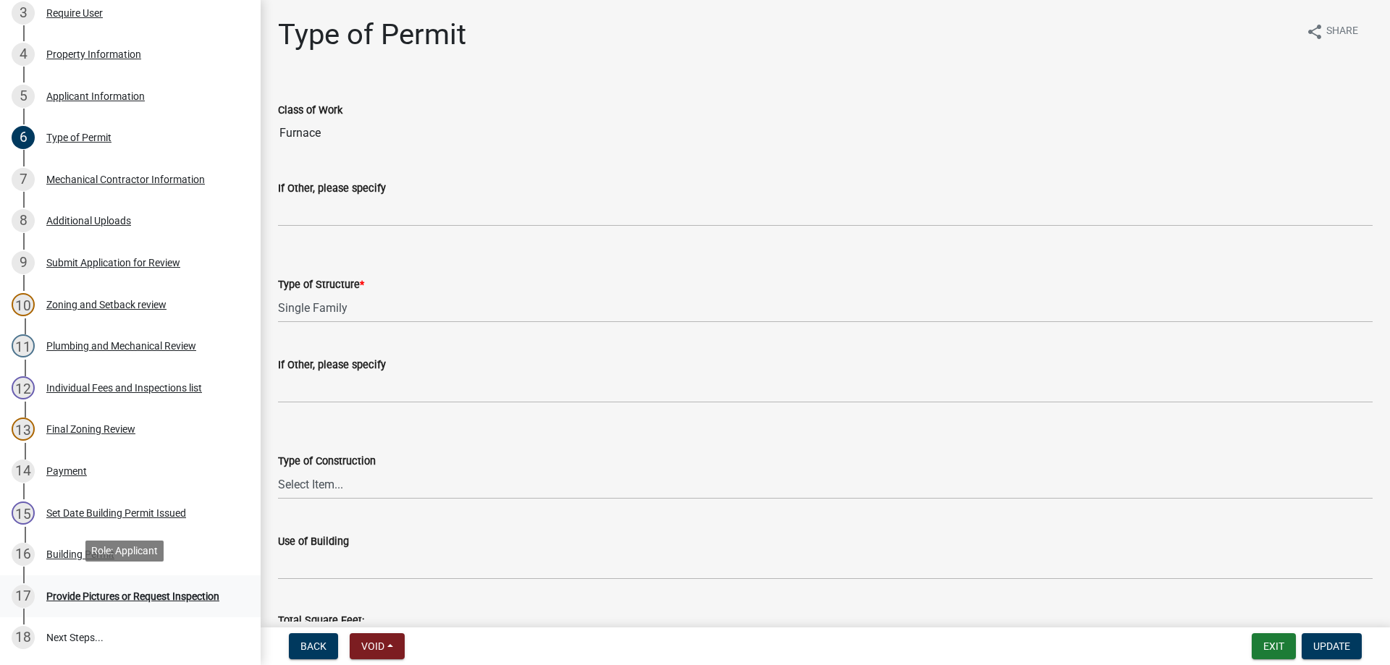
click at [92, 595] on div "Provide Pictures or Request Inspection" at bounding box center [132, 597] width 173 height 10
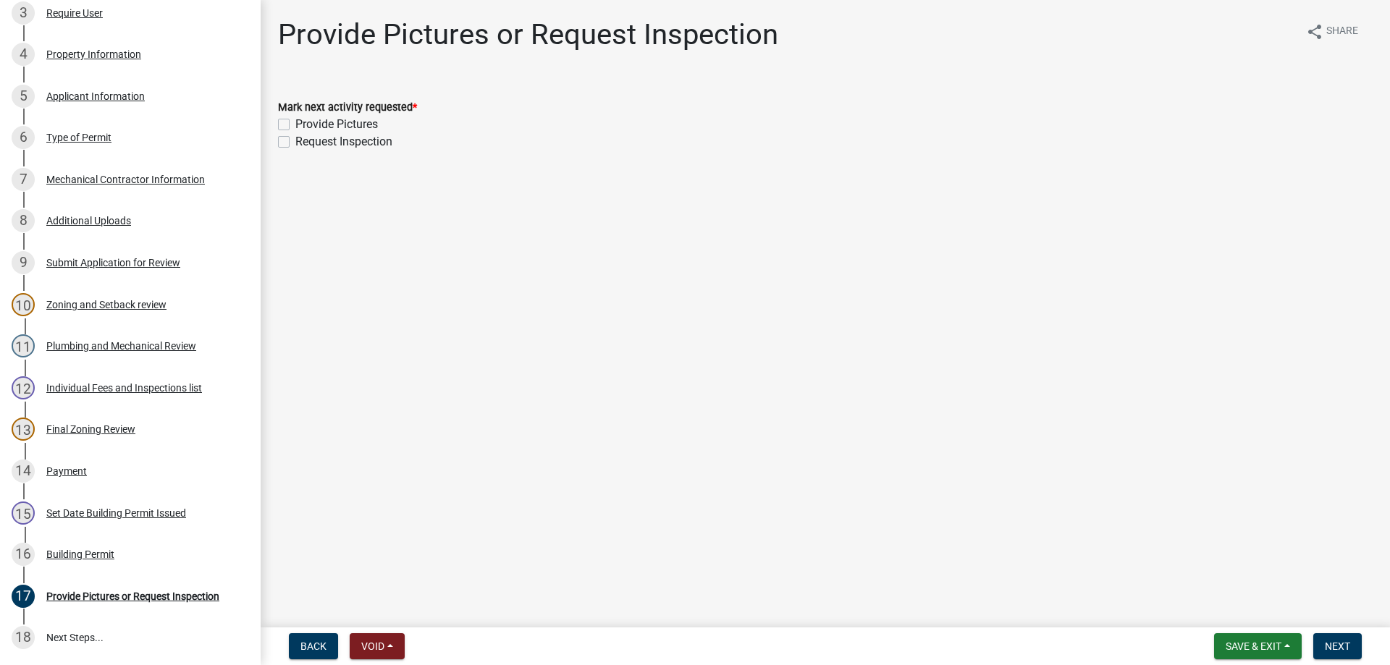
click at [290, 143] on div "Request Inspection" at bounding box center [825, 141] width 1095 height 17
click at [295, 143] on label "Request Inspection" at bounding box center [343, 141] width 97 height 17
click at [295, 143] on input "Request Inspection" at bounding box center [299, 137] width 9 height 9
checkbox input "true"
checkbox input "false"
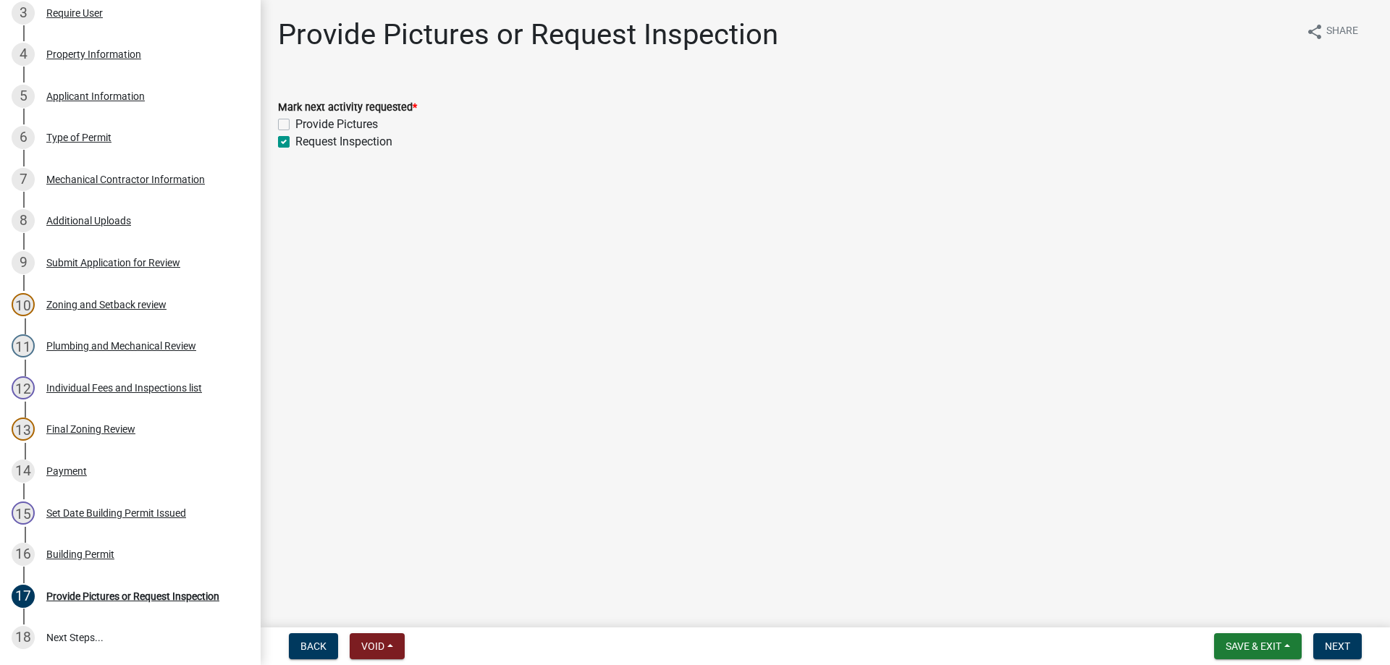
checkbox input "true"
click at [1318, 638] on button "Next" at bounding box center [1337, 647] width 49 height 26
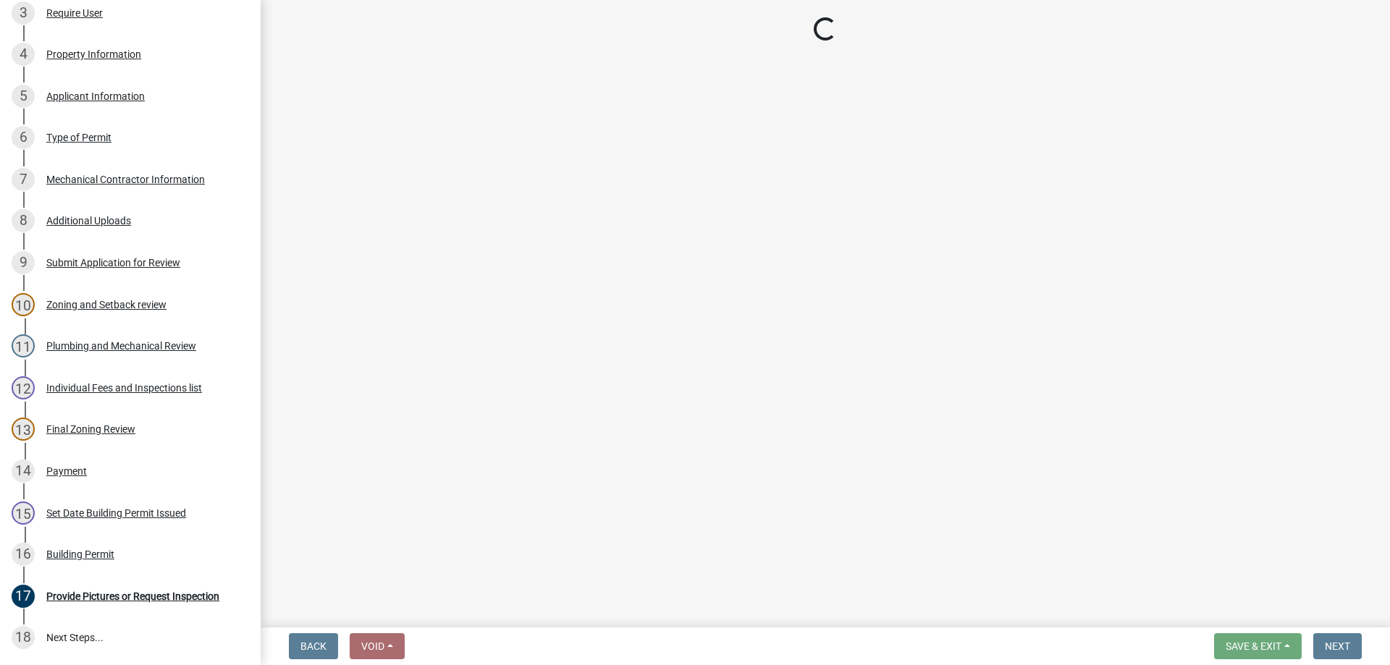
scroll to position [404, 0]
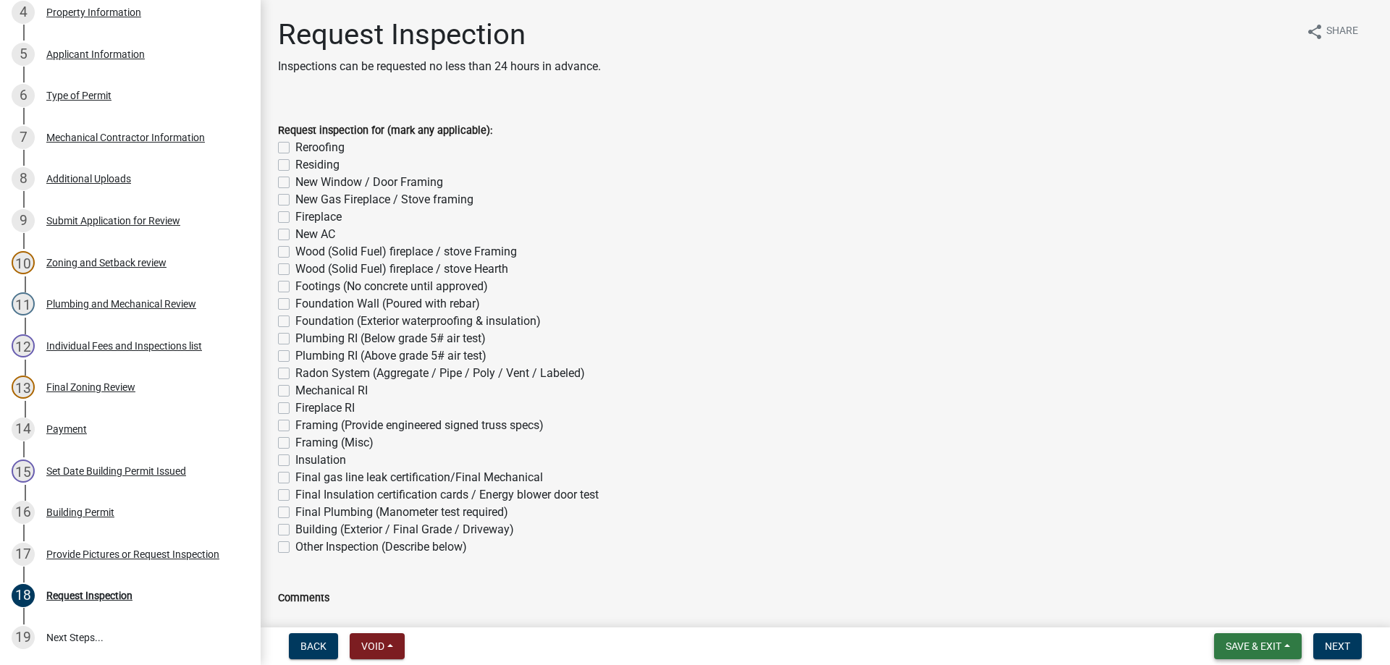
click at [1274, 641] on span "Save & Exit" at bounding box center [1254, 647] width 56 height 12
click at [1229, 612] on button "Save & Exit" at bounding box center [1244, 609] width 116 height 35
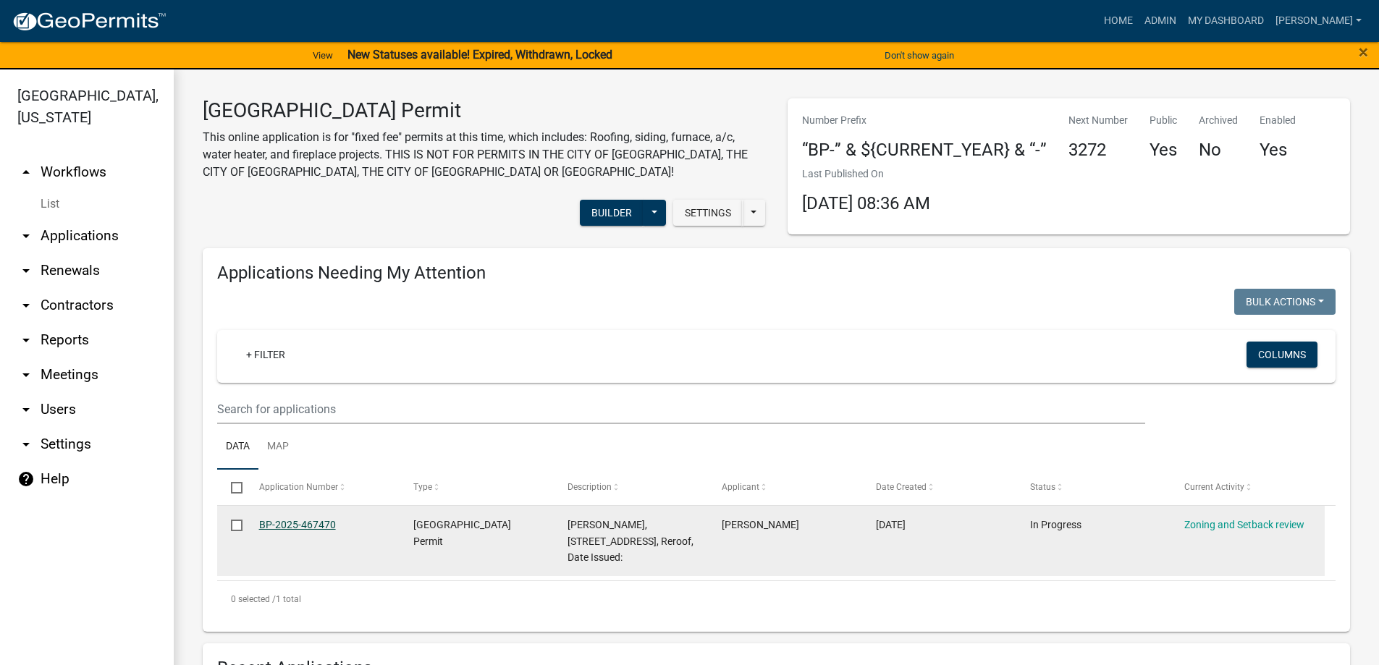
click at [321, 526] on link "BP-2025-467470" at bounding box center [297, 525] width 77 height 12
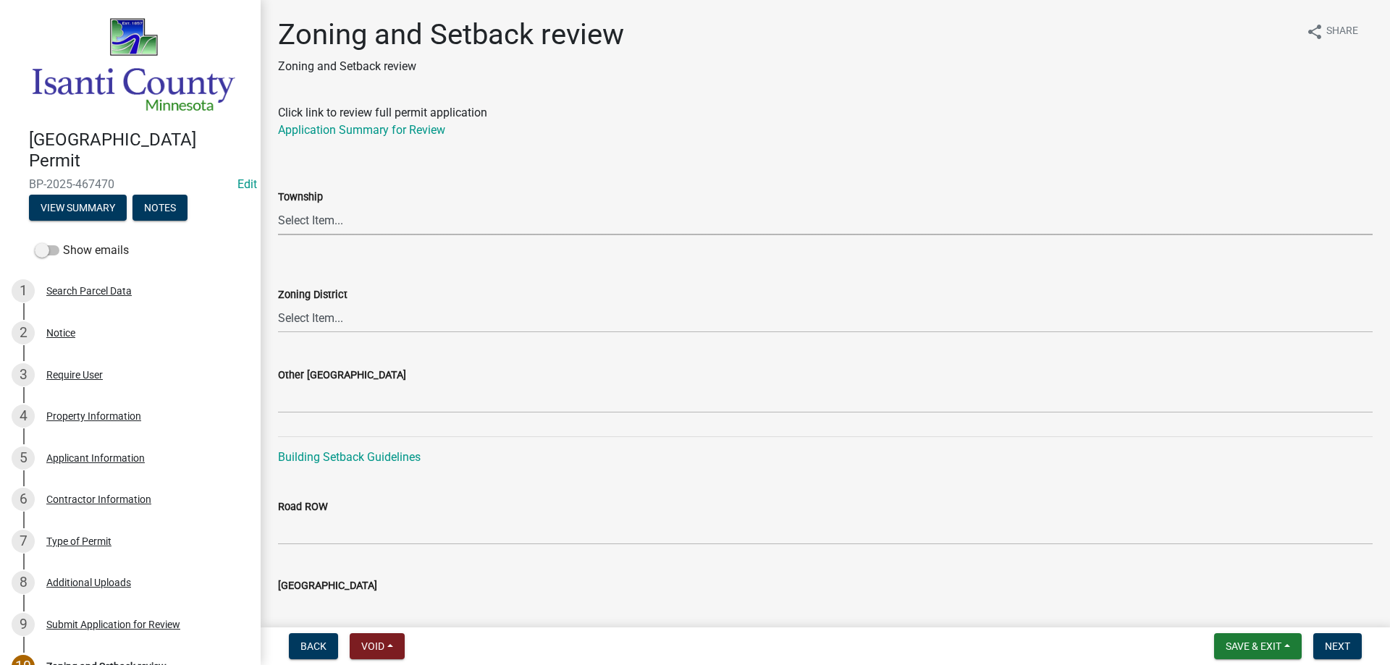
click at [323, 222] on select "Select Item... [PERSON_NAME] Cambridge [PERSON_NAME] Isanti [GEOGRAPHIC_DATA] […" at bounding box center [825, 221] width 1095 height 30
click at [278, 206] on select "Select Item... [PERSON_NAME] Cambridge [PERSON_NAME] Isanti [GEOGRAPHIC_DATA] […" at bounding box center [825, 221] width 1095 height 30
select select "c99d23cf-f50e-453f-9d89-4178a424c469"
click at [315, 316] on select "Select Item... Agricultural/Residential (A/R) Tier 1 General Business (B) Indus…" at bounding box center [825, 318] width 1095 height 30
click at [278, 303] on select "Select Item... Agricultural/Residential (A/R) Tier 1 General Business (B) Indus…" at bounding box center [825, 318] width 1095 height 30
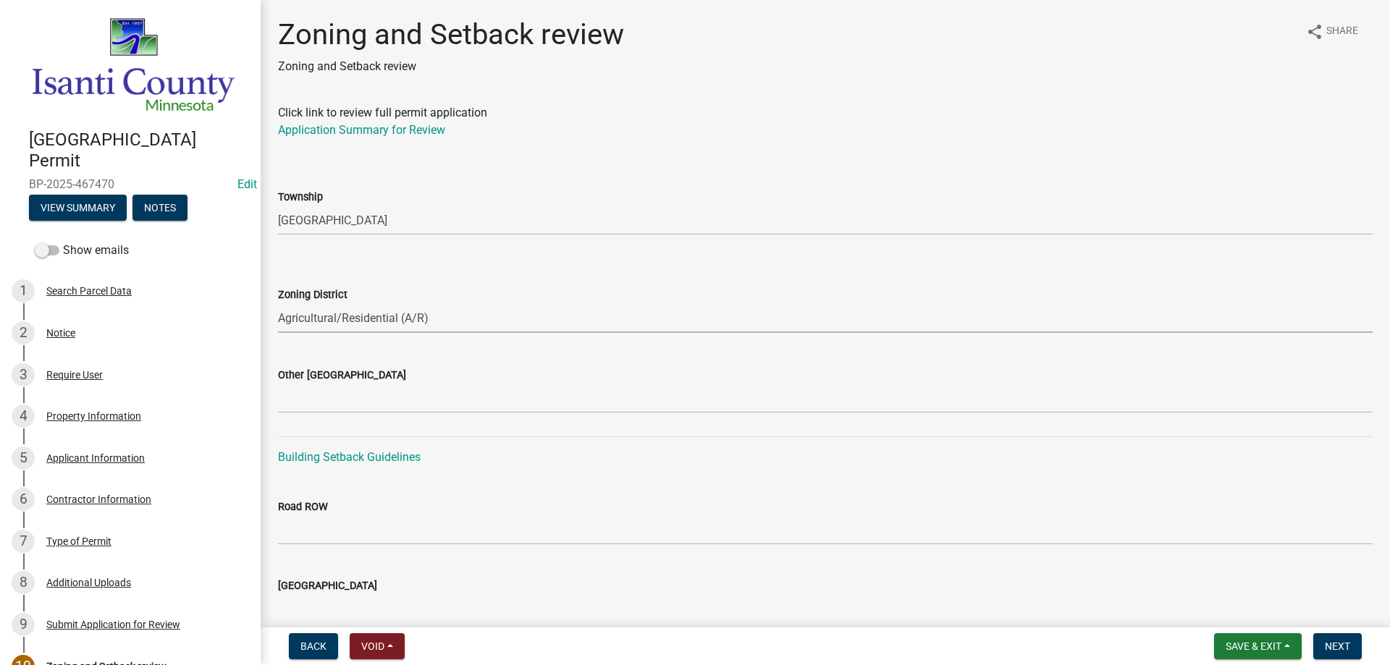
select select "55e8a5cf-285f-40b2-b696-56a64a6e31ef"
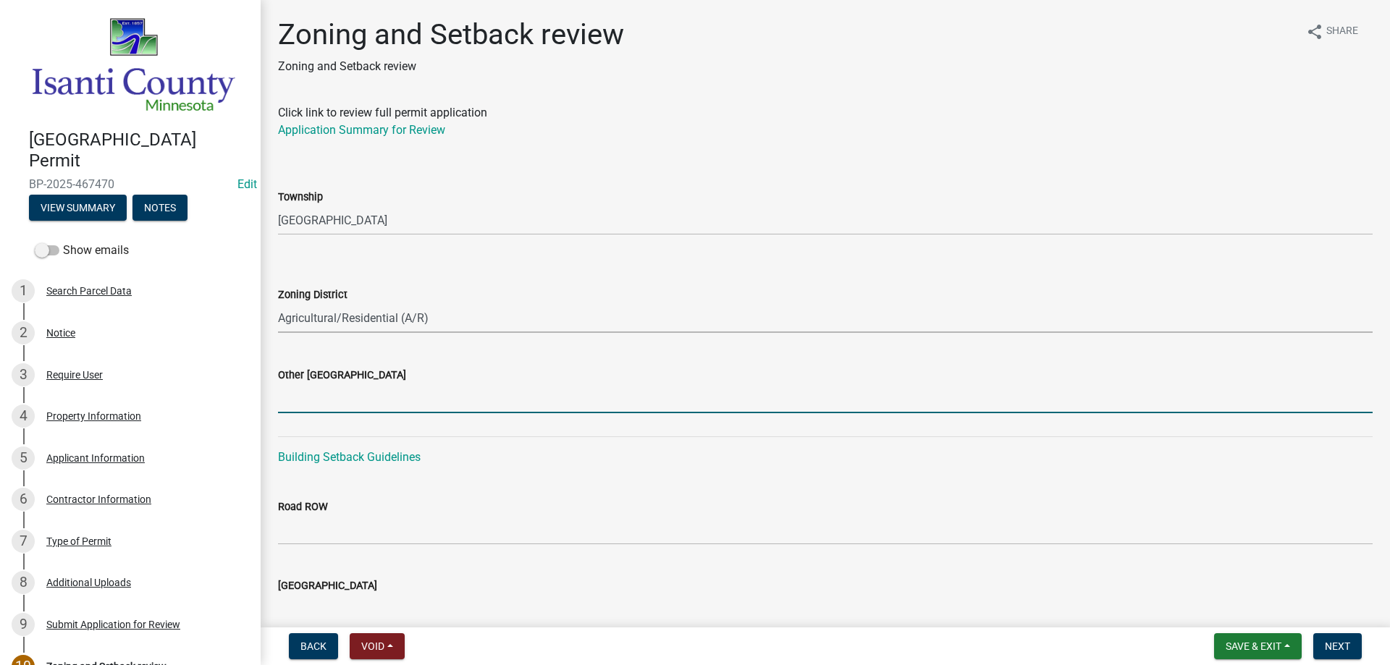
click at [332, 390] on input "Other [GEOGRAPHIC_DATA]" at bounding box center [825, 399] width 1095 height 30
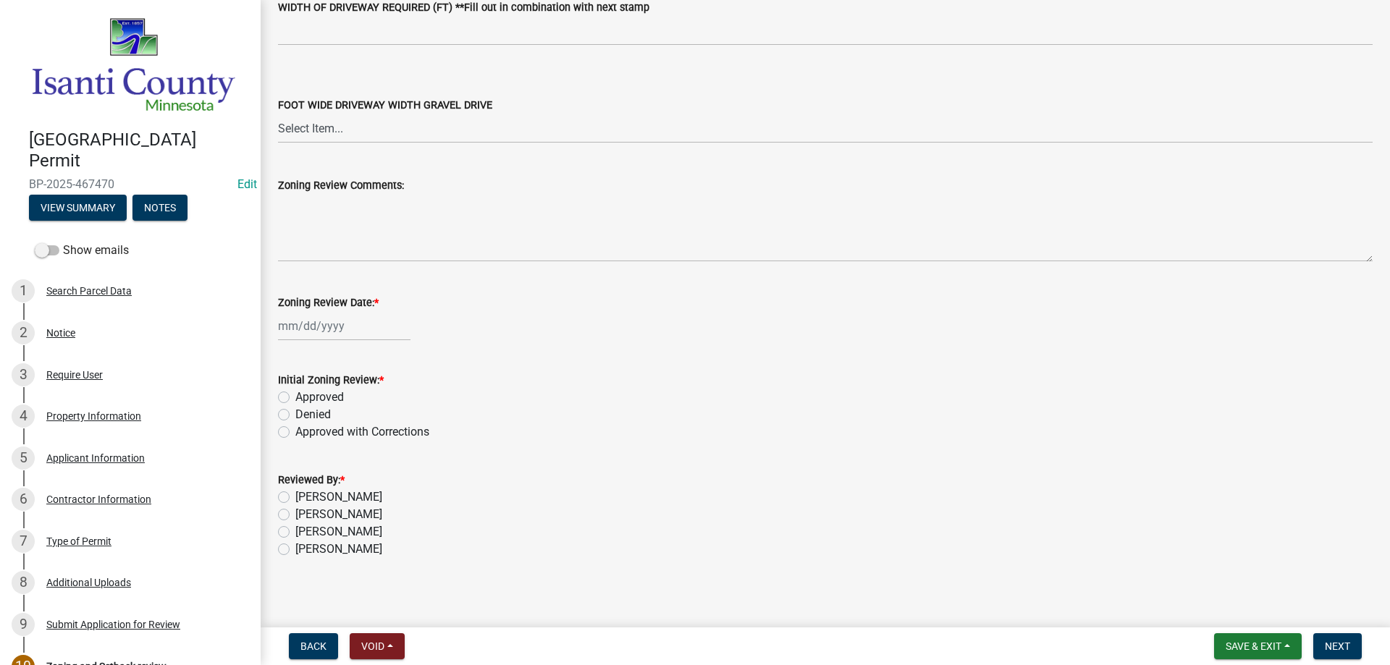
scroll to position [2458, 0]
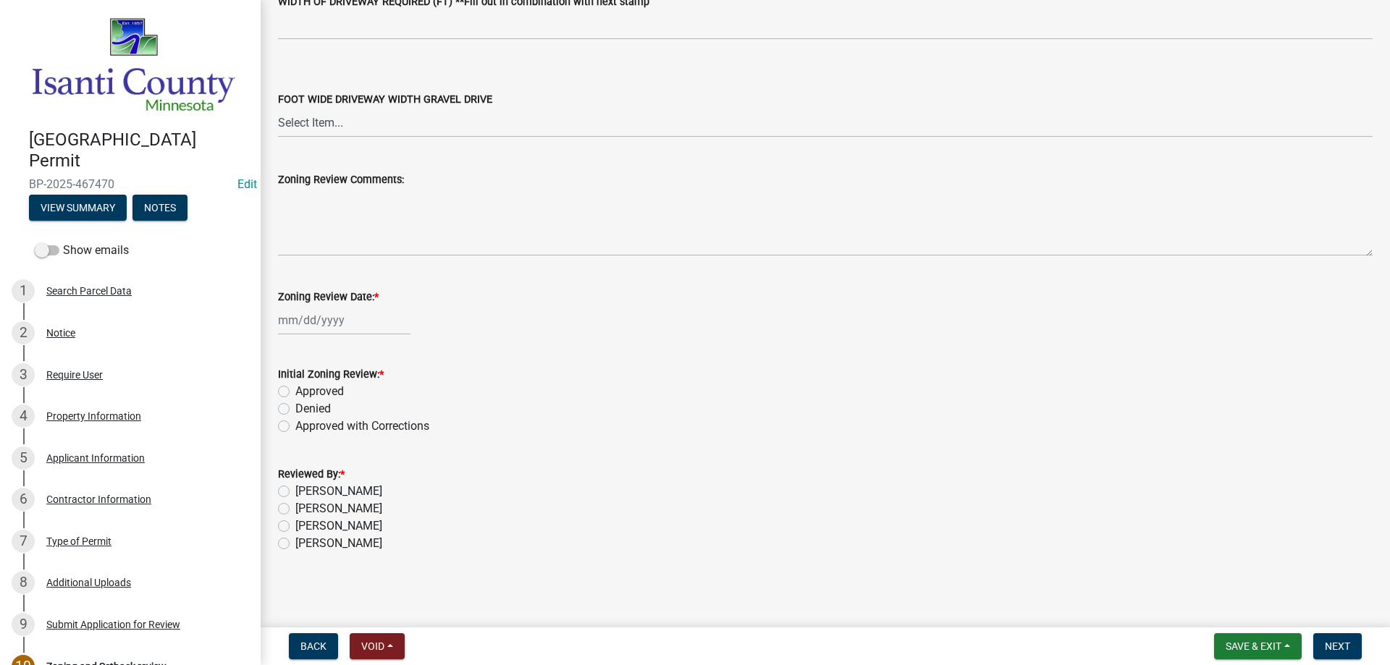
type input "28/36/23"
click at [322, 325] on div at bounding box center [344, 321] width 133 height 30
select select "8"
select select "2025"
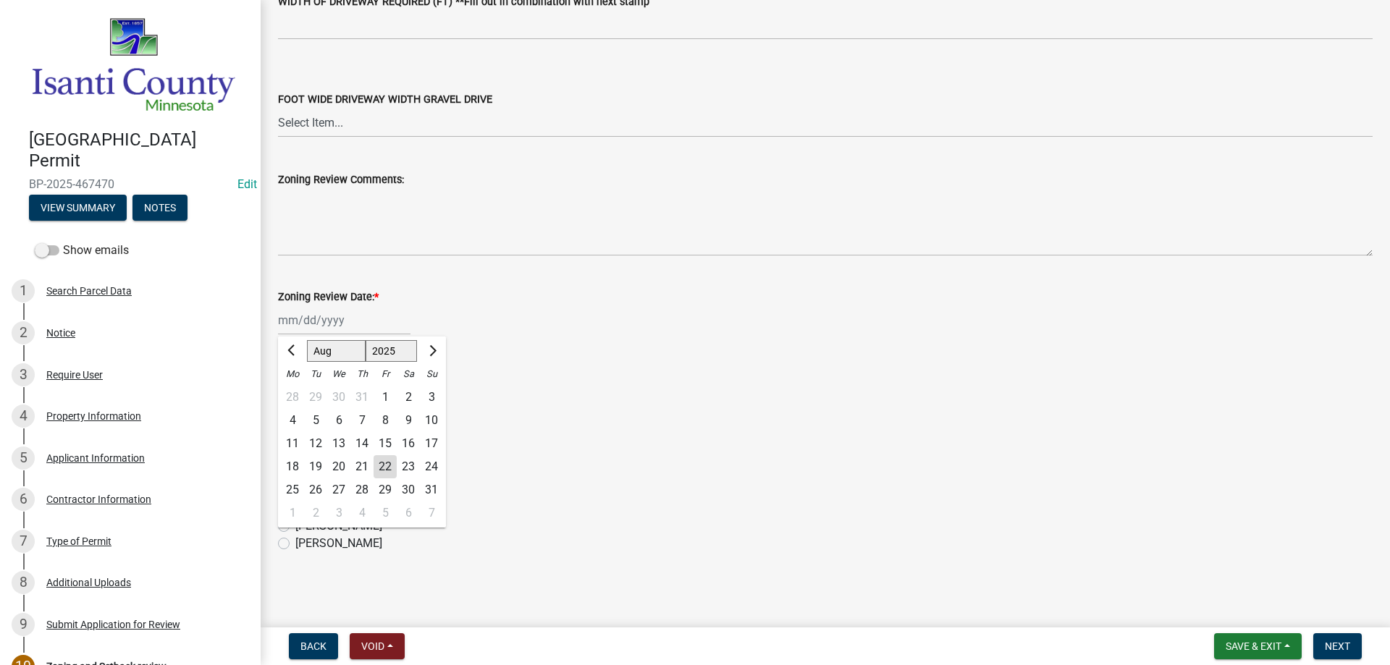
click at [390, 471] on div "22" at bounding box center [385, 466] width 23 height 23
type input "[DATE]"
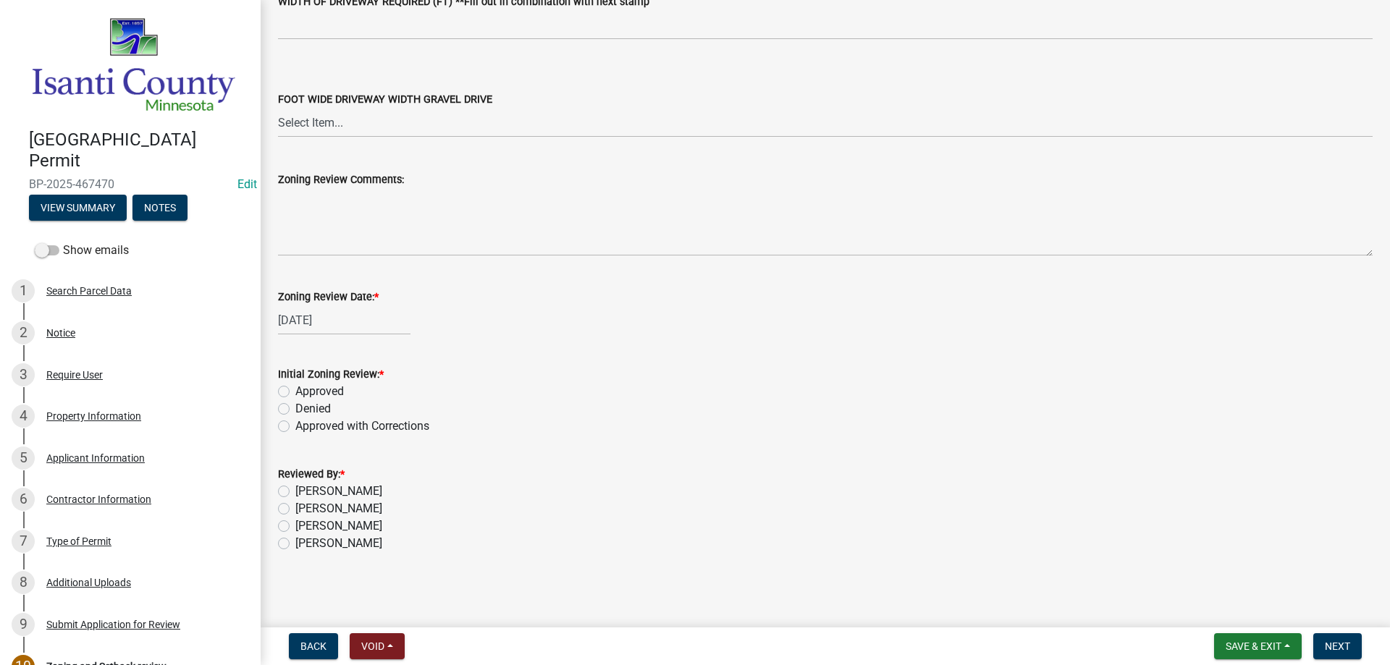
click at [295, 393] on label "Approved" at bounding box center [319, 391] width 49 height 17
click at [295, 392] on input "Approved" at bounding box center [299, 387] width 9 height 9
radio input "true"
click at [295, 542] on label "[PERSON_NAME]" at bounding box center [338, 543] width 87 height 17
click at [295, 542] on input "[PERSON_NAME]" at bounding box center [299, 539] width 9 height 9
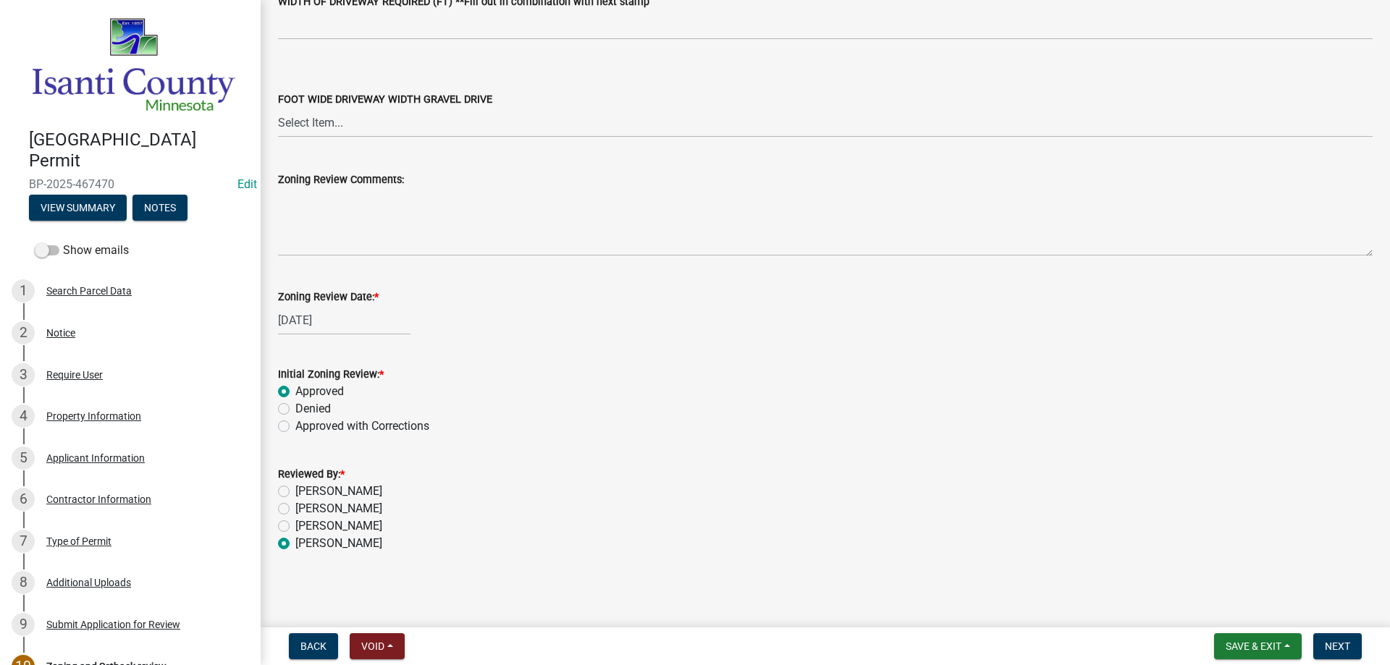
radio input "true"
click at [1345, 655] on button "Next" at bounding box center [1337, 647] width 49 height 26
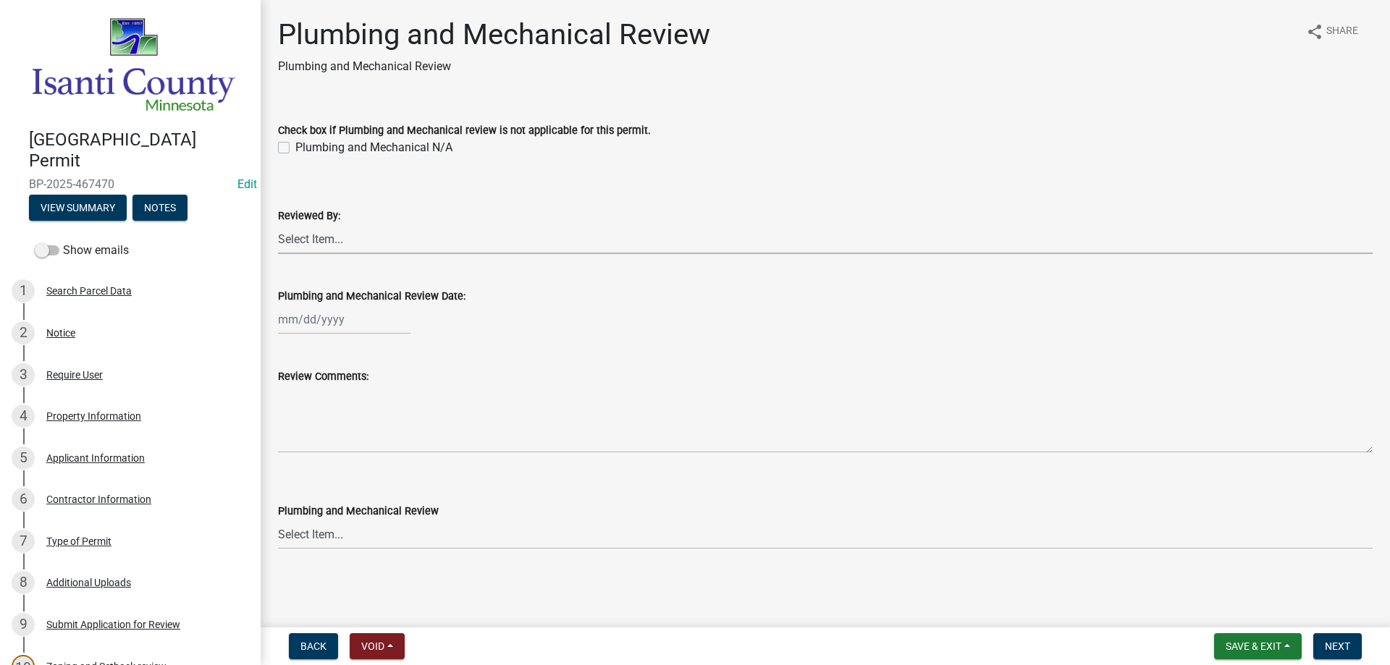
click at [313, 242] on select "Select Item... [PERSON_NAME] [PERSON_NAME] [PERSON_NAME] [PERSON_NAME] [PERSON_…" at bounding box center [825, 239] width 1095 height 30
click at [278, 224] on select "Select Item... [PERSON_NAME] [PERSON_NAME] [PERSON_NAME] [PERSON_NAME] [PERSON_…" at bounding box center [825, 239] width 1095 height 30
select select "81bc52f6-788d-4852-bfd8-0afa9d74c98d"
click at [330, 320] on div at bounding box center [344, 320] width 133 height 30
select select "8"
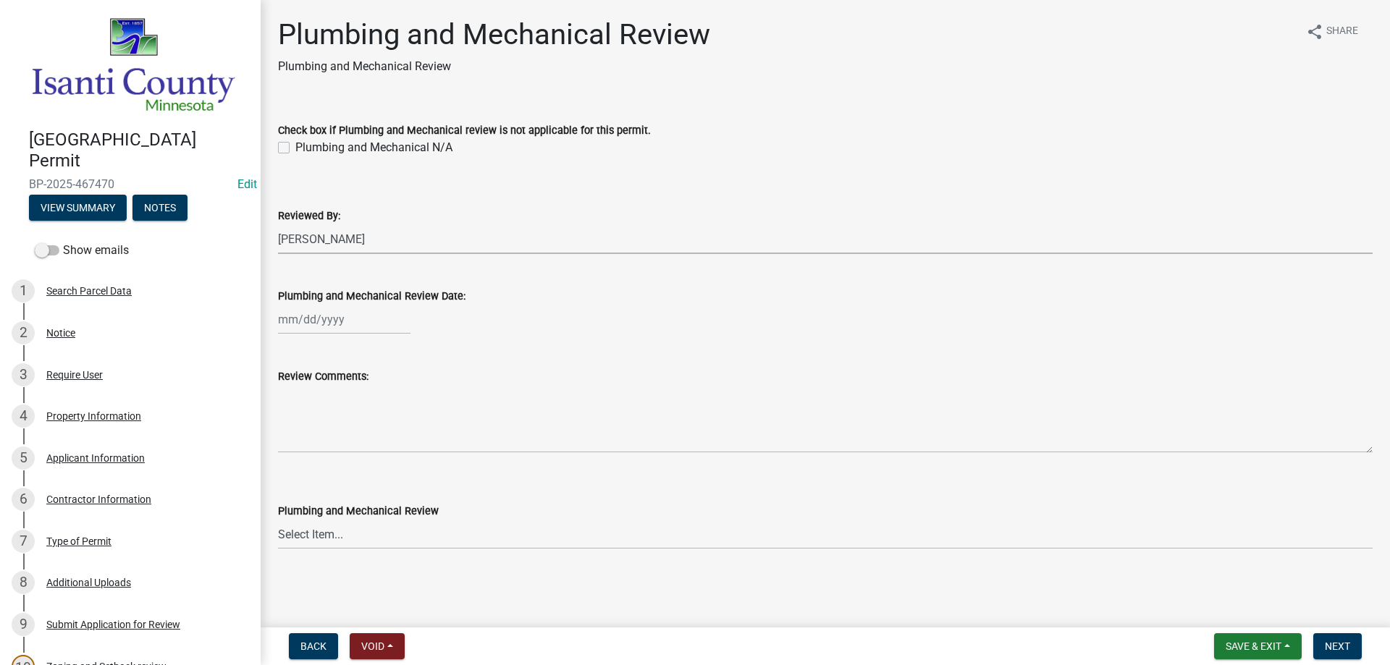
select select "2025"
click at [389, 466] on div "22" at bounding box center [385, 466] width 23 height 23
type input "[DATE]"
click at [306, 534] on select "Select Item... Approved Denied Approved with Corrections" at bounding box center [825, 535] width 1095 height 30
click at [278, 520] on select "Select Item... Approved Denied Approved with Corrections" at bounding box center [825, 535] width 1095 height 30
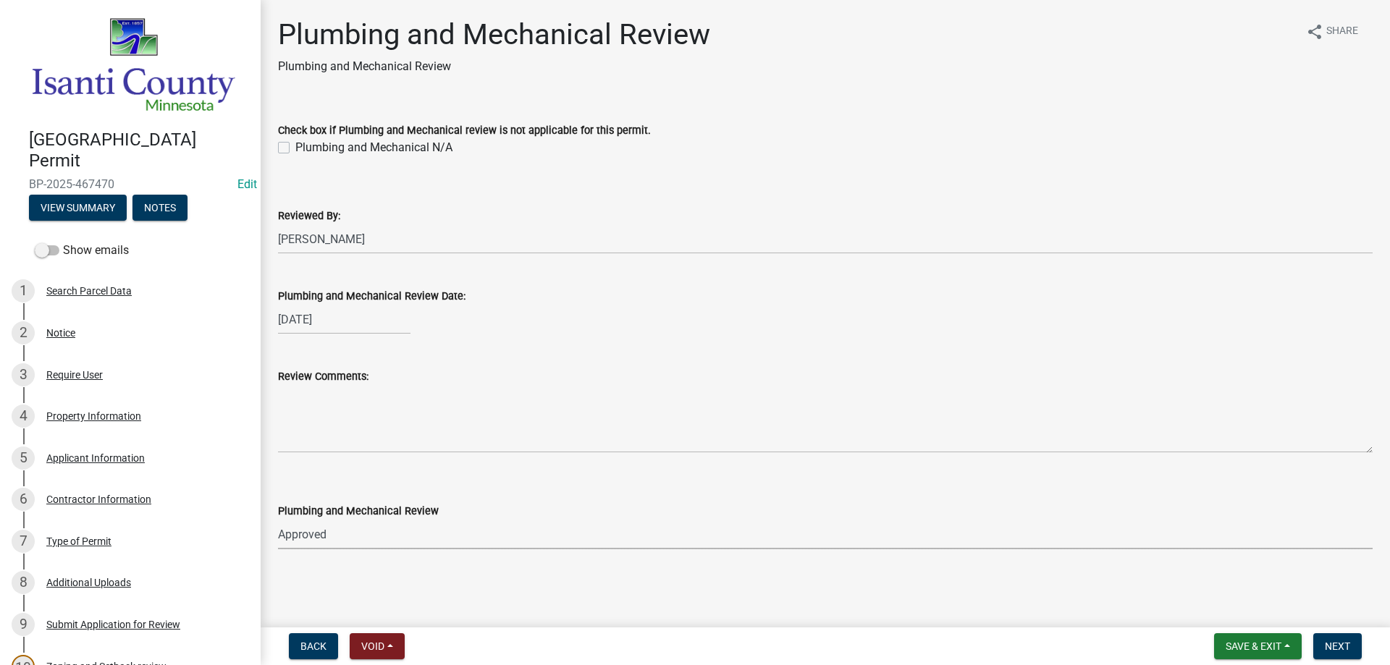
select select "060b00b2-ca65-431e-8b4a-bae5a2e790db"
click at [1335, 644] on span "Next" at bounding box center [1337, 647] width 25 height 12
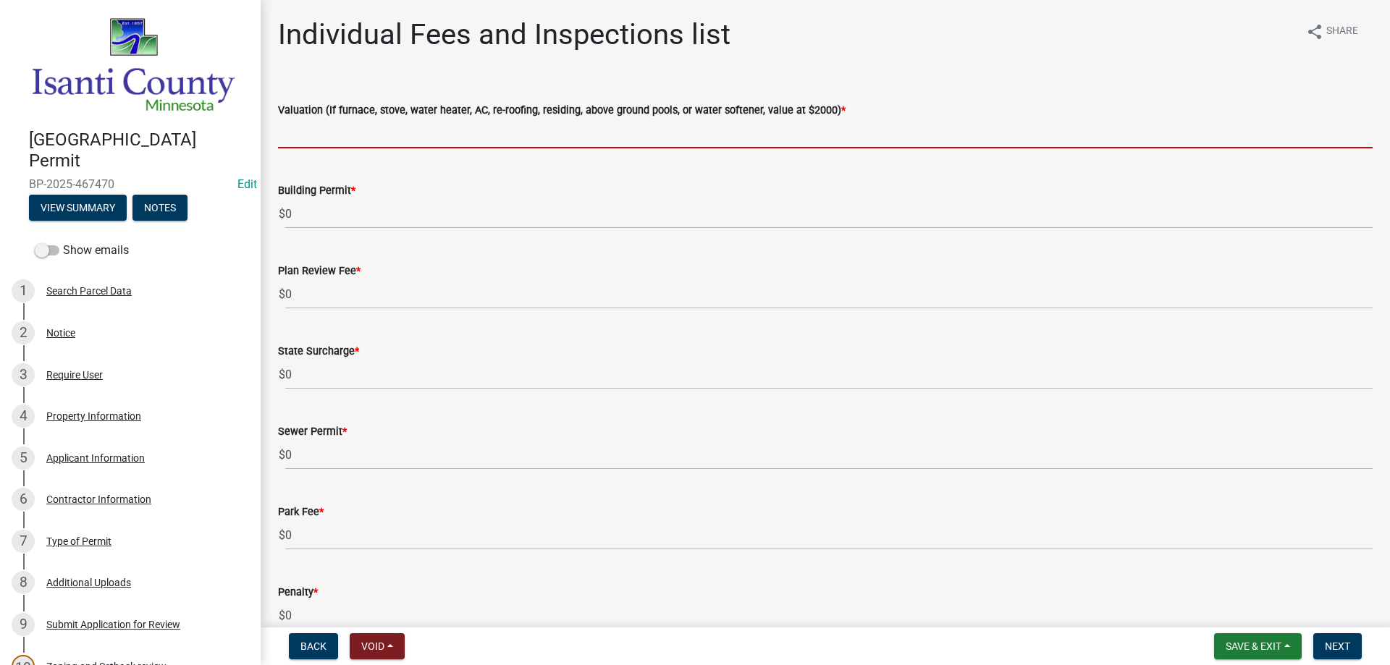
click at [303, 143] on input "text" at bounding box center [825, 134] width 1095 height 30
type input "2000"
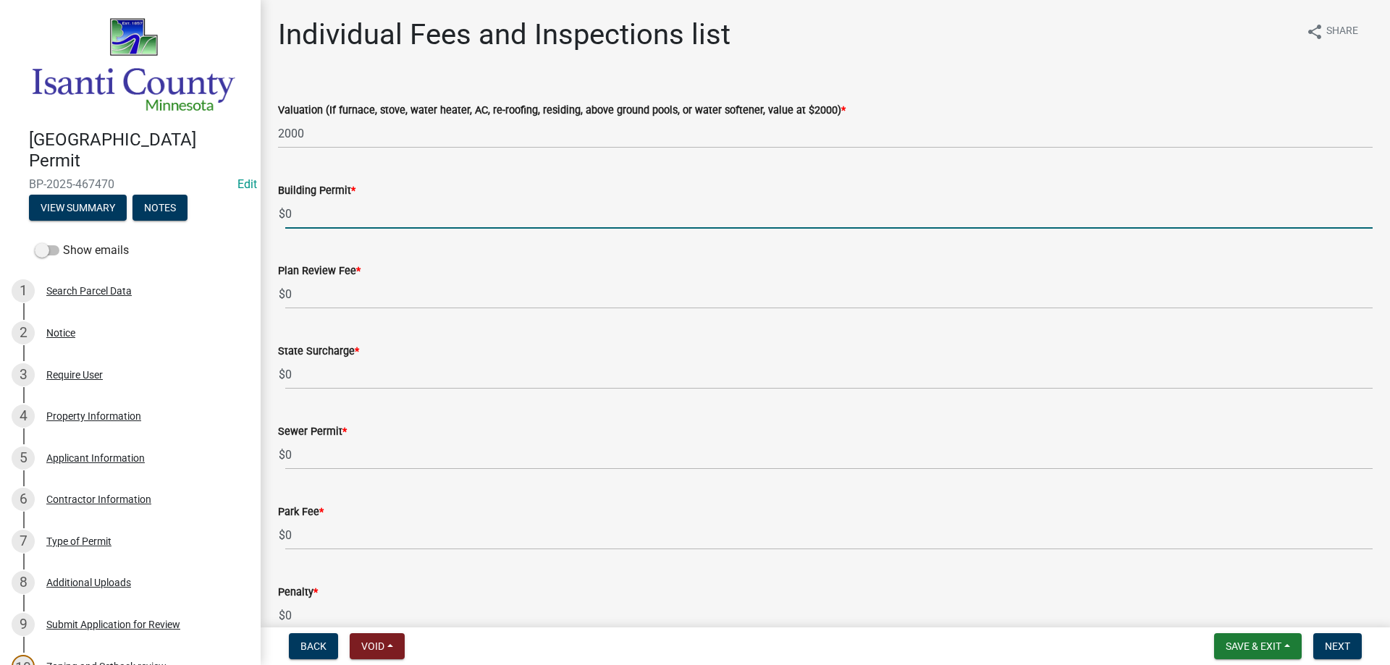
click at [315, 222] on input "0" at bounding box center [829, 214] width 1088 height 30
type input "70"
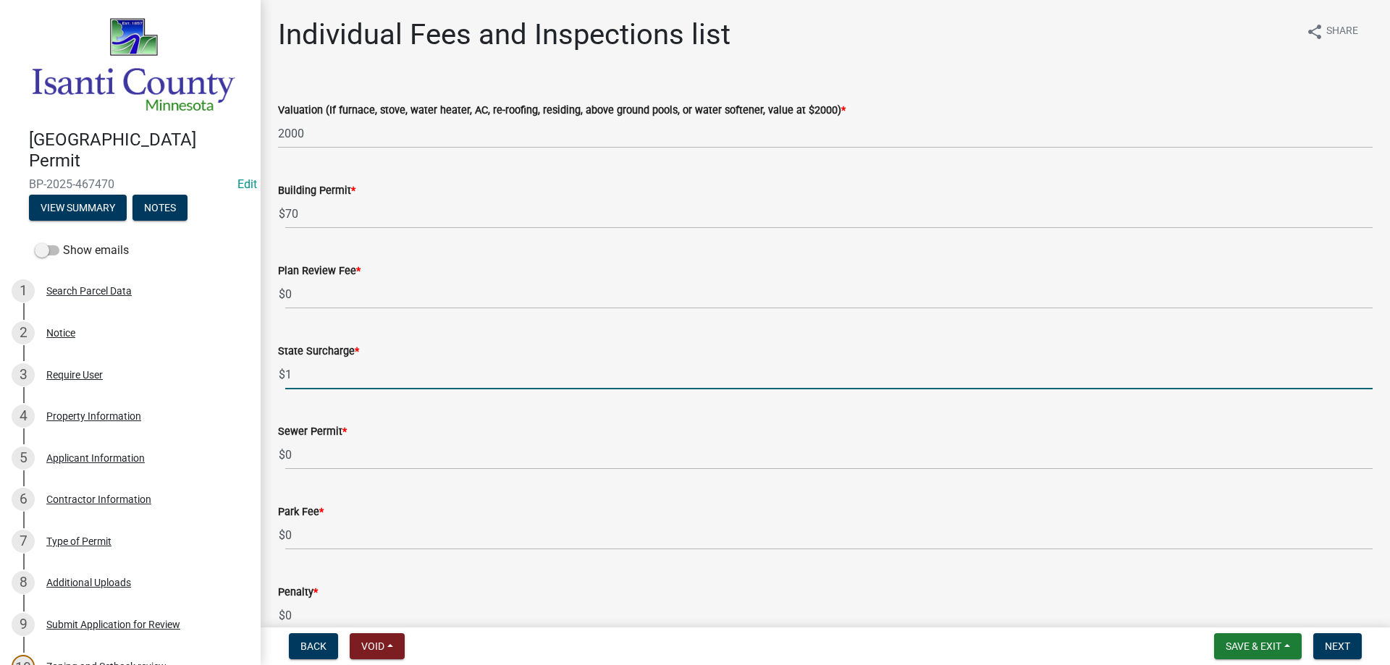
type input "1"
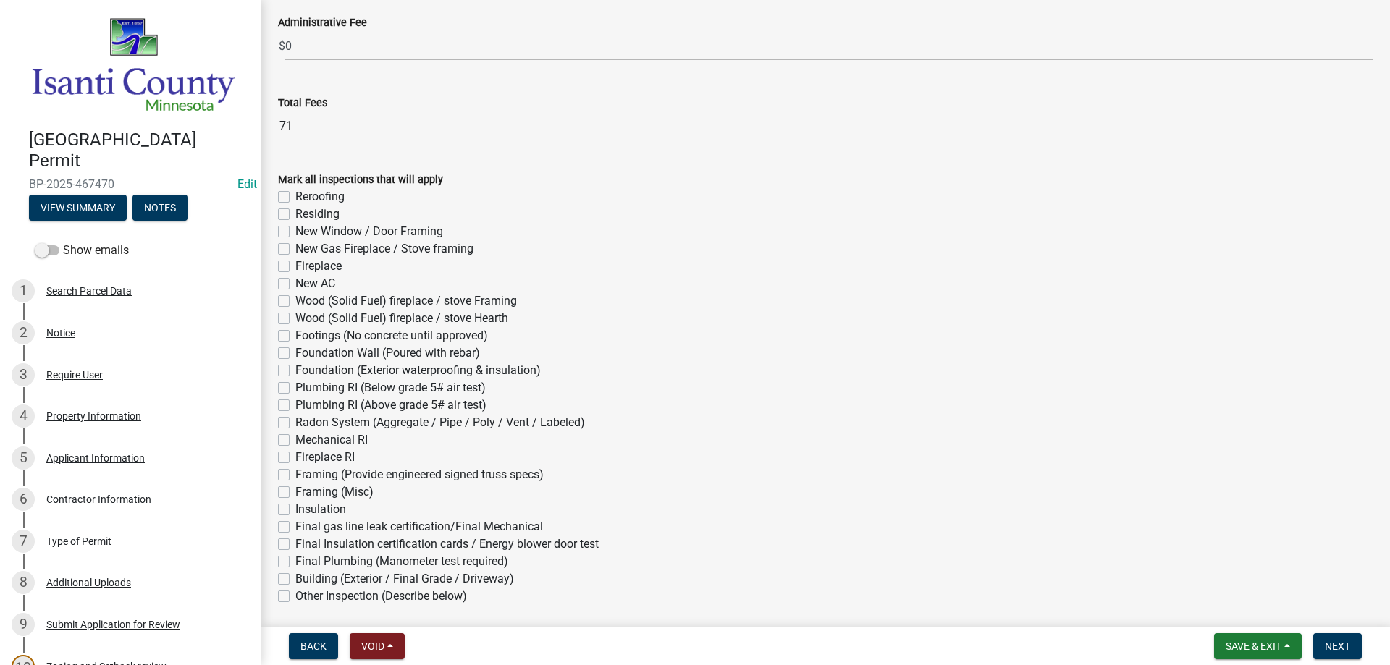
scroll to position [652, 0]
click at [295, 192] on label "Reroofing" at bounding box center [319, 195] width 49 height 17
click at [295, 192] on input "Reroofing" at bounding box center [299, 191] width 9 height 9
checkbox input "true"
checkbox input "false"
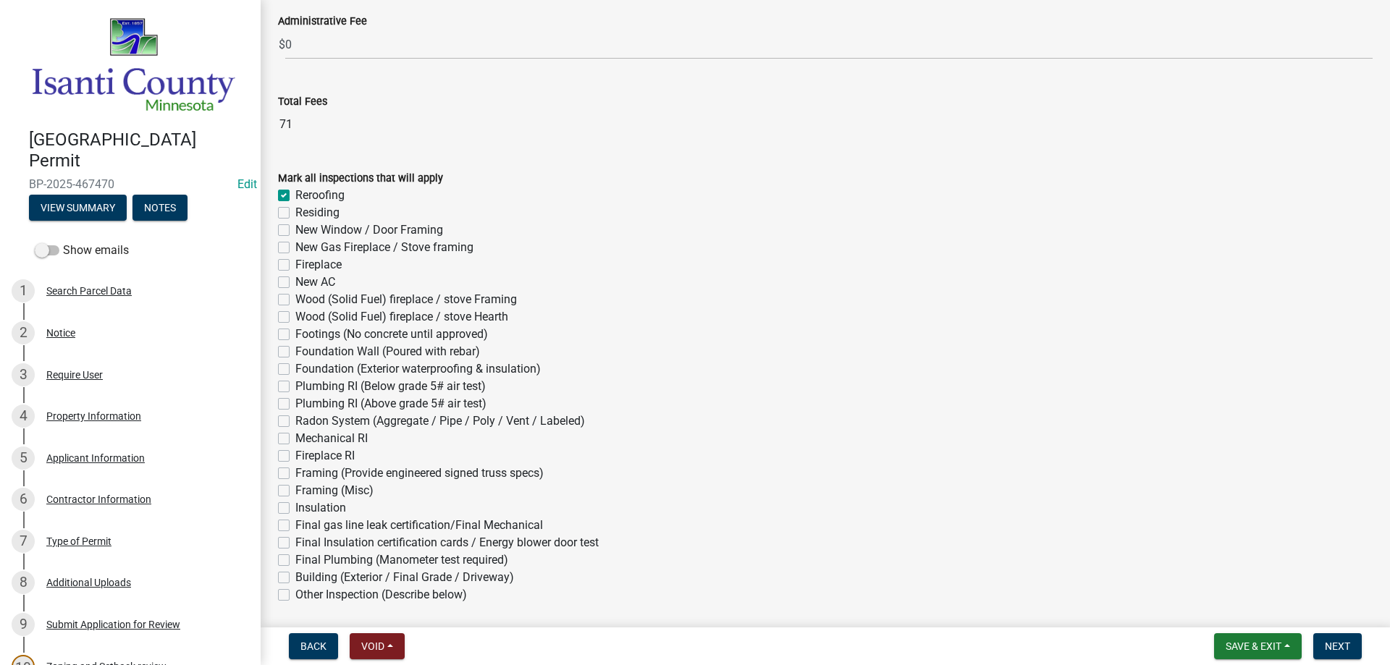
checkbox input "false"
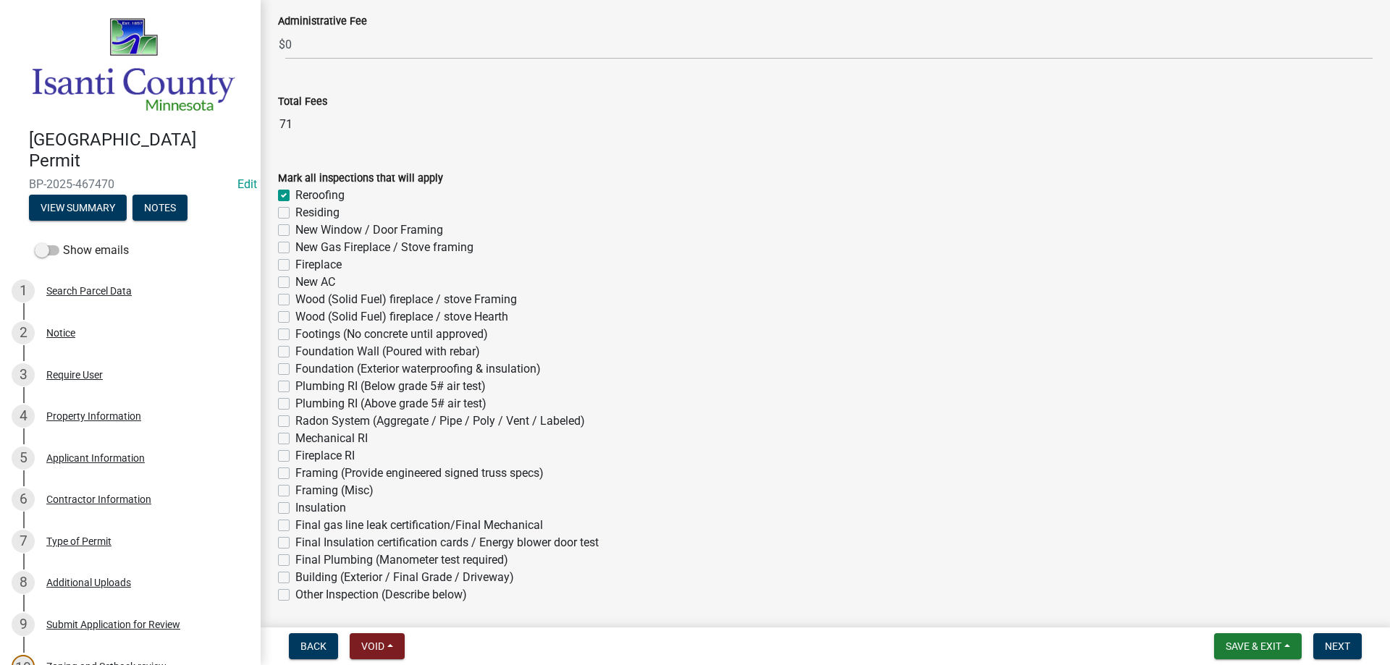
checkbox input "false"
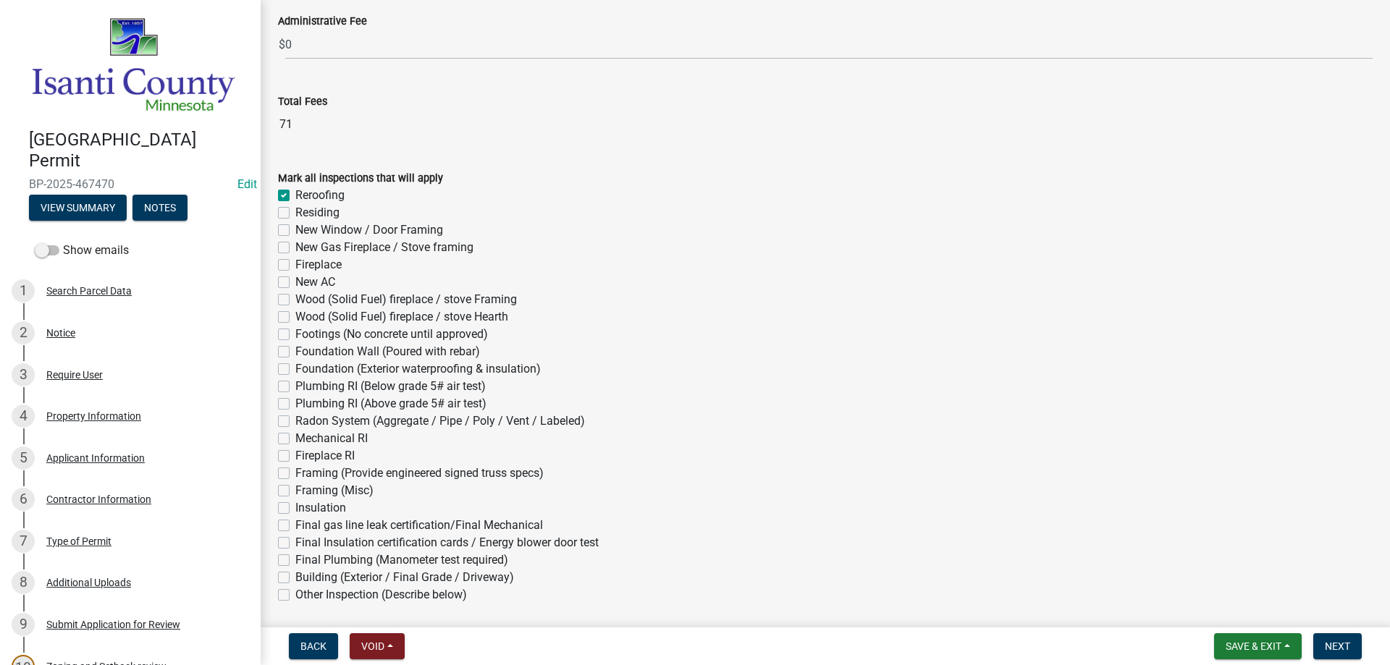
checkbox input "false"
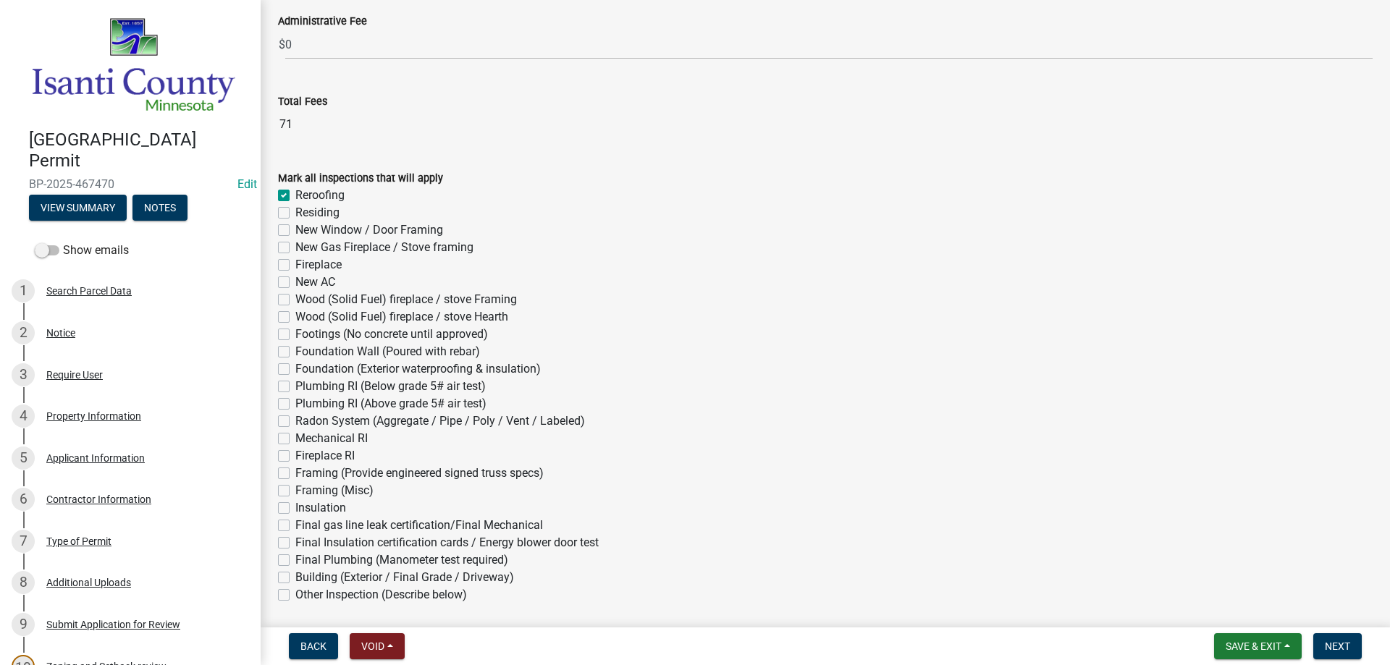
checkbox input "false"
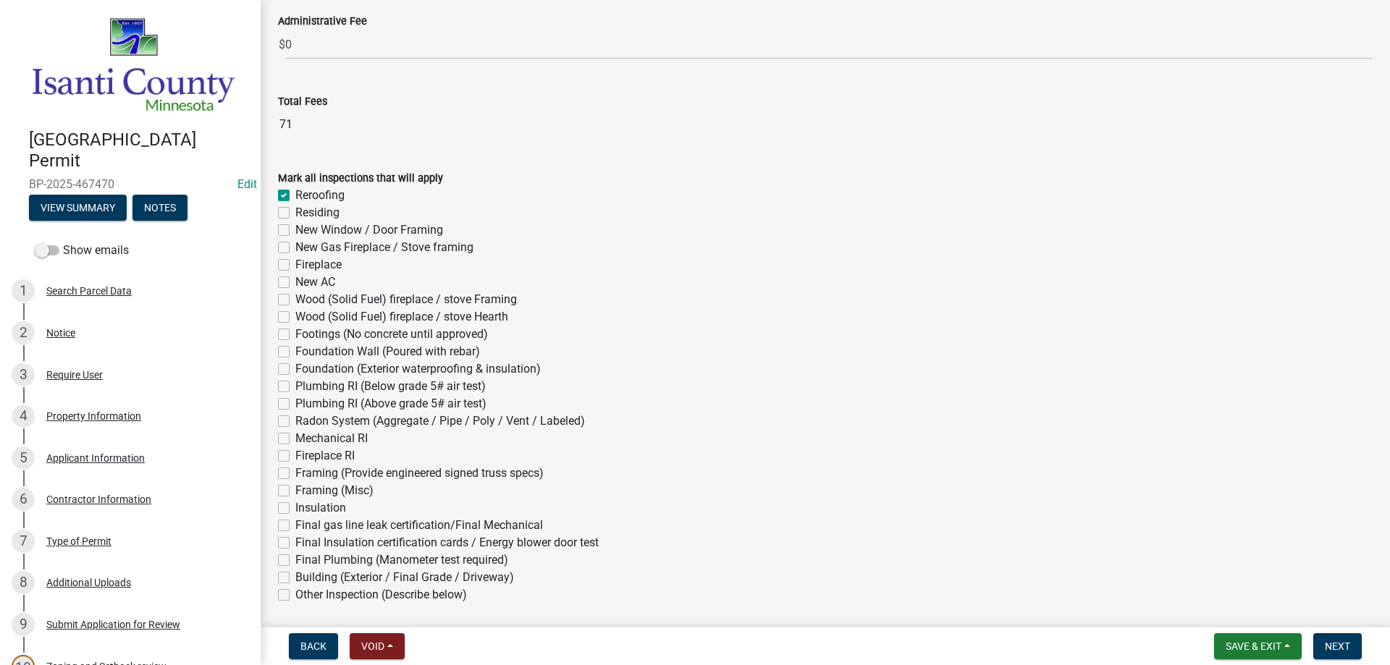
checkbox input "false"
click at [1333, 649] on span "Next" at bounding box center [1337, 647] width 25 height 12
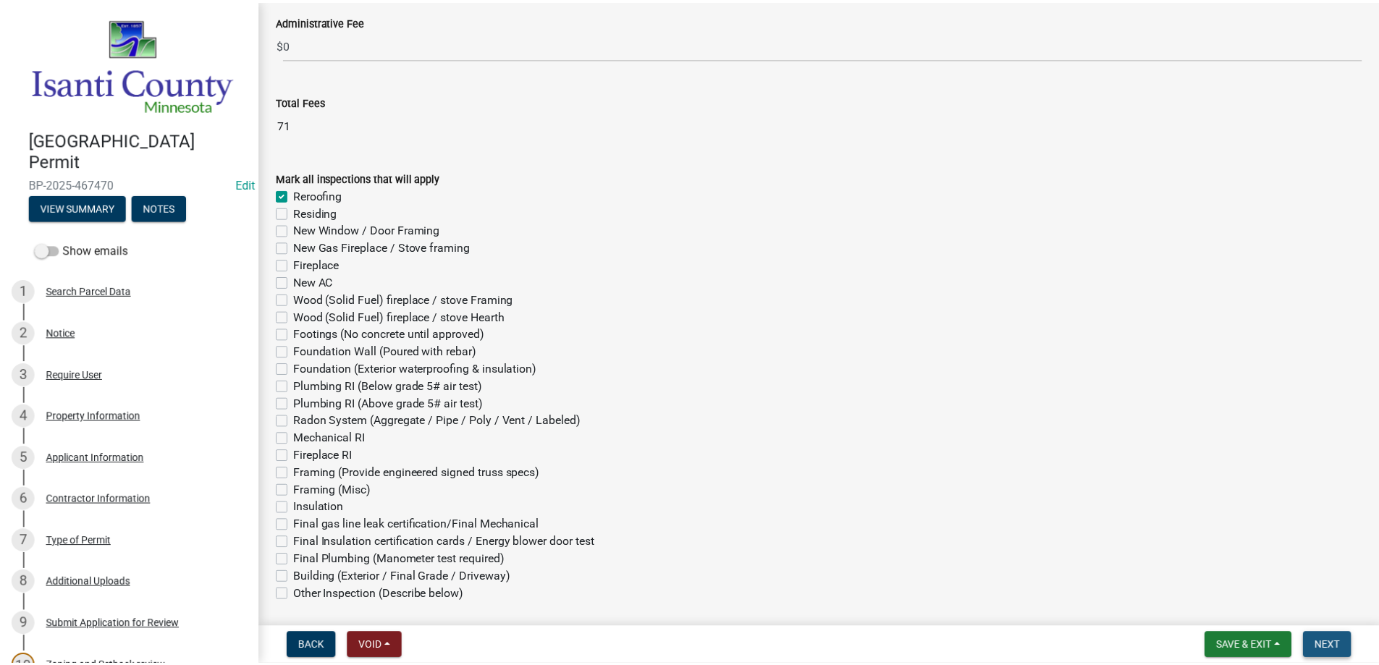
scroll to position [0, 0]
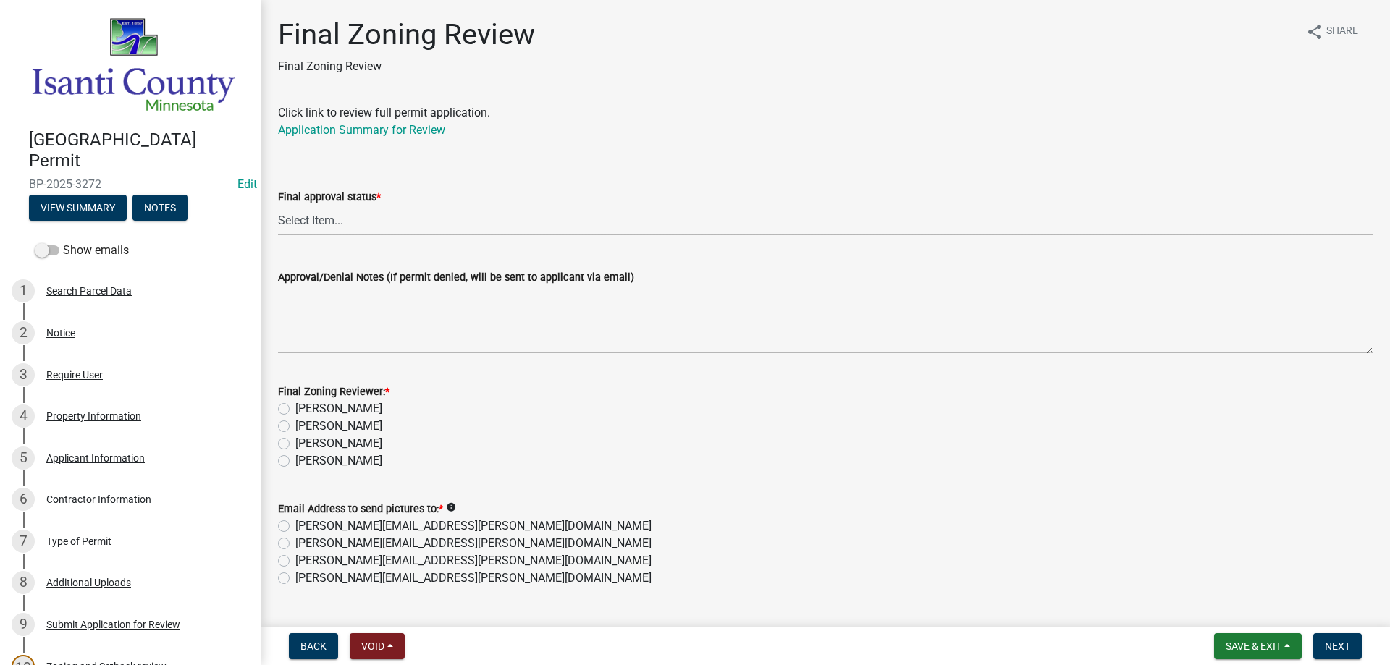
click at [295, 227] on select "Select Item... Approved Denied" at bounding box center [825, 221] width 1095 height 30
click at [278, 206] on select "Select Item... Approved Denied" at bounding box center [825, 221] width 1095 height 30
select select "ea18257a-8a04-42cc-b171-77fc38c97f37"
click at [295, 460] on label "[PERSON_NAME]" at bounding box center [338, 461] width 87 height 17
click at [295, 460] on input "[PERSON_NAME]" at bounding box center [299, 457] width 9 height 9
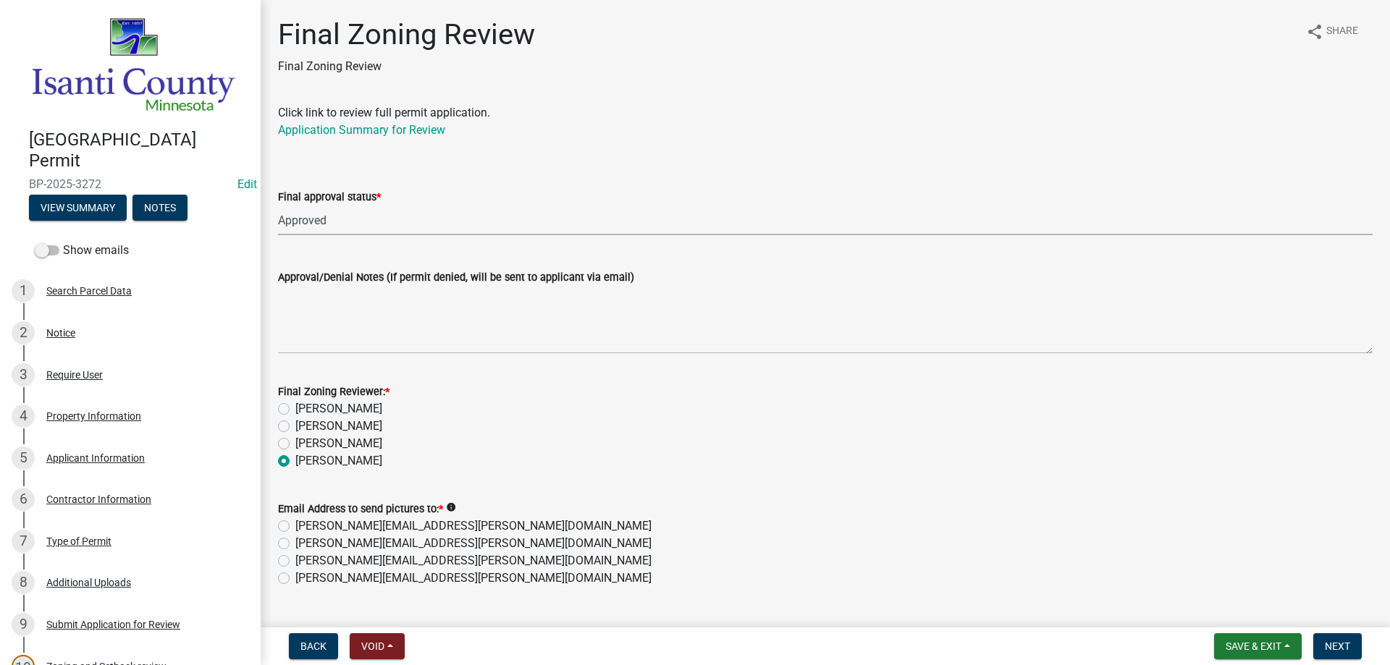
radio input "true"
click at [295, 583] on label "[PERSON_NAME][EMAIL_ADDRESS][PERSON_NAME][DOMAIN_NAME]" at bounding box center [473, 578] width 356 height 17
click at [295, 579] on input "[PERSON_NAME][EMAIL_ADDRESS][PERSON_NAME][DOMAIN_NAME]" at bounding box center [299, 574] width 9 height 9
radio input "true"
click at [1340, 637] on button "Next" at bounding box center [1337, 647] width 49 height 26
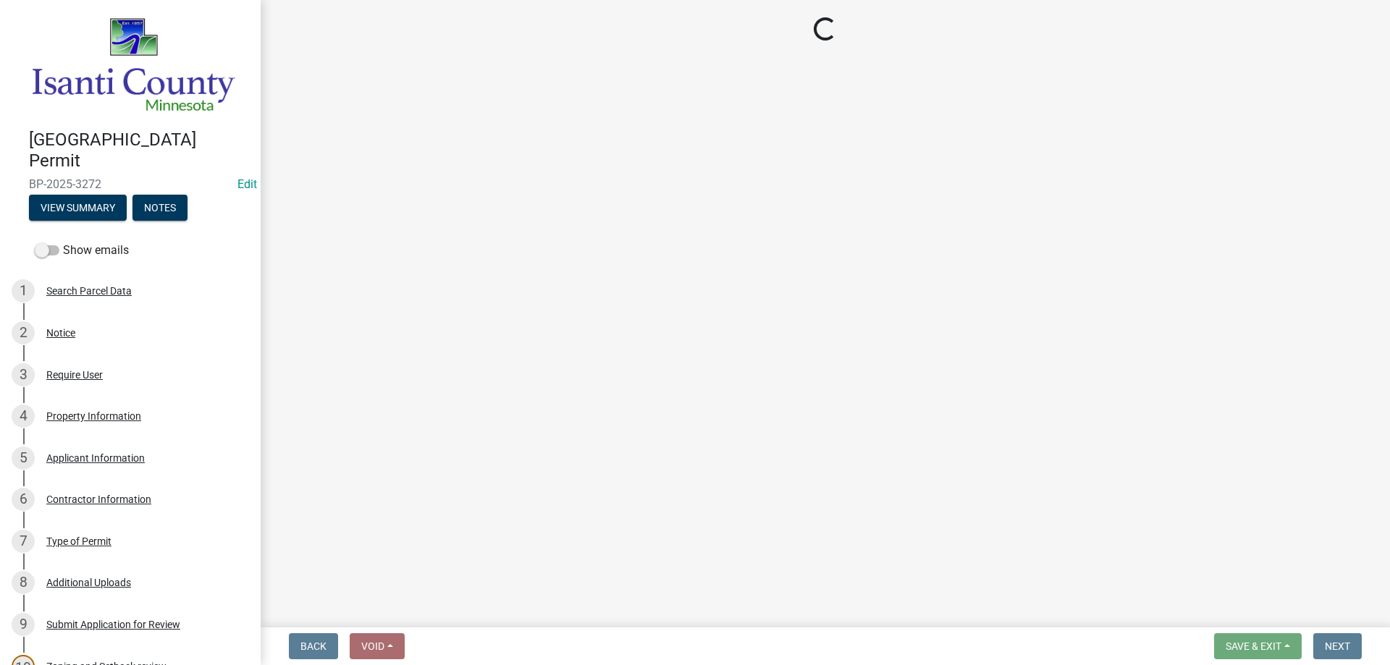
select select "3: 3"
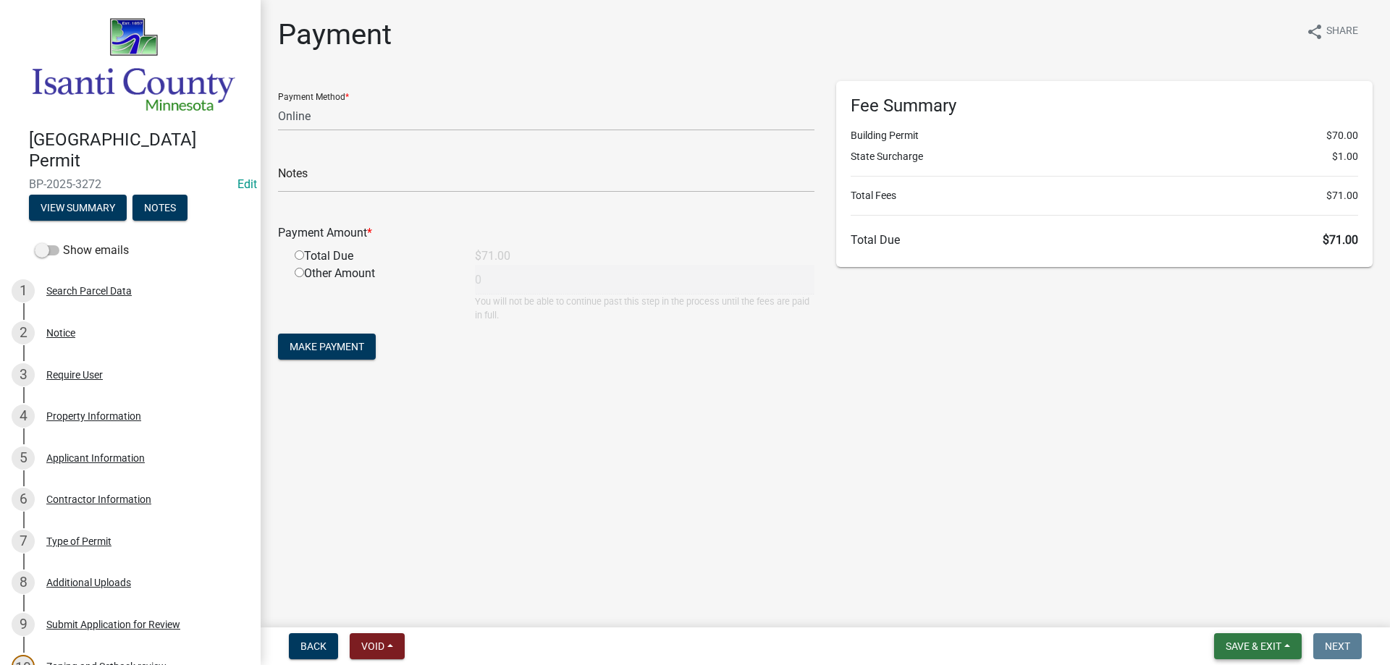
click at [1250, 643] on span "Save & Exit" at bounding box center [1254, 647] width 56 height 12
click at [1245, 613] on button "Save & Exit" at bounding box center [1244, 609] width 116 height 35
